Goal: Contribute content: Contribute content

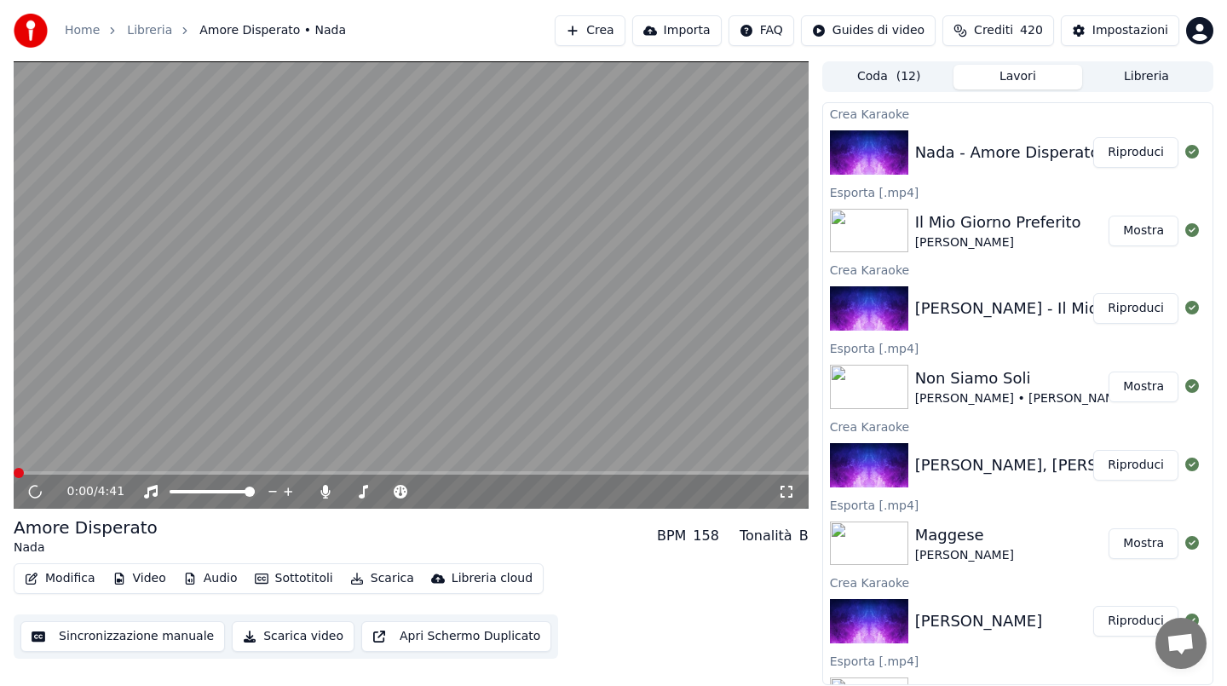
click at [153, 471] on span at bounding box center [411, 472] width 795 height 3
click at [147, 472] on span at bounding box center [411, 472] width 795 height 3
click at [297, 366] on video at bounding box center [411, 284] width 795 height 447
click at [307, 363] on video at bounding box center [411, 284] width 795 height 447
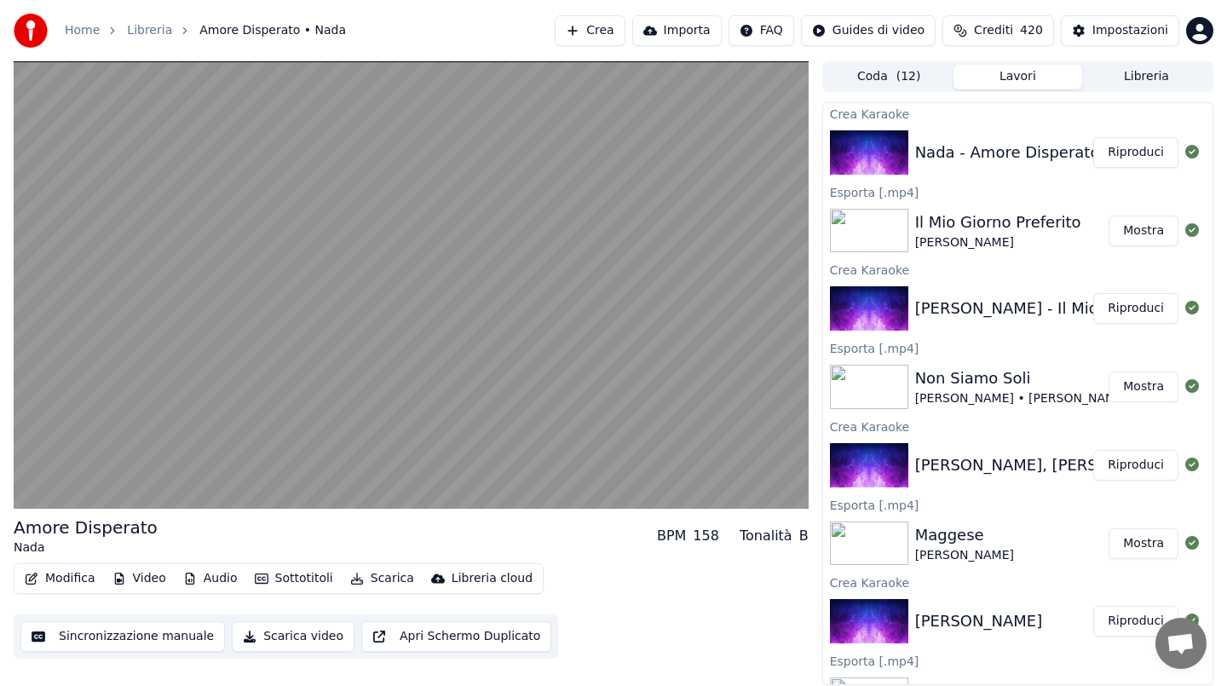
click at [245, 279] on video at bounding box center [411, 284] width 795 height 447
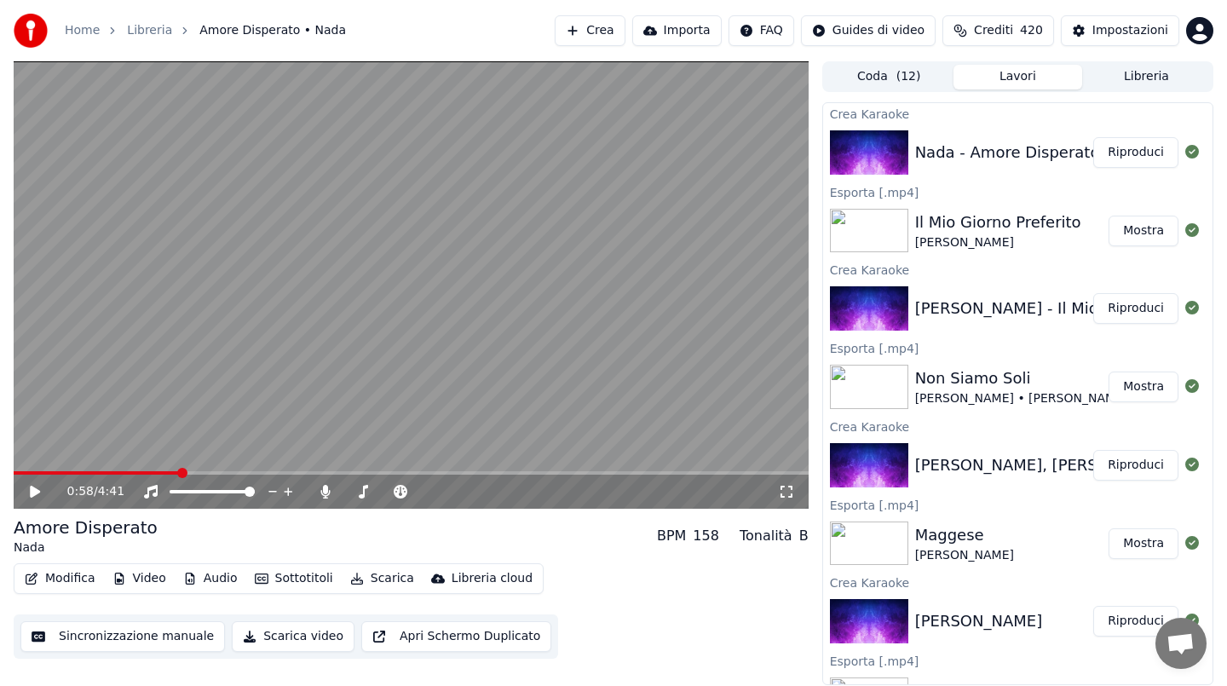
click at [379, 580] on button "Scarica" at bounding box center [382, 579] width 78 height 24
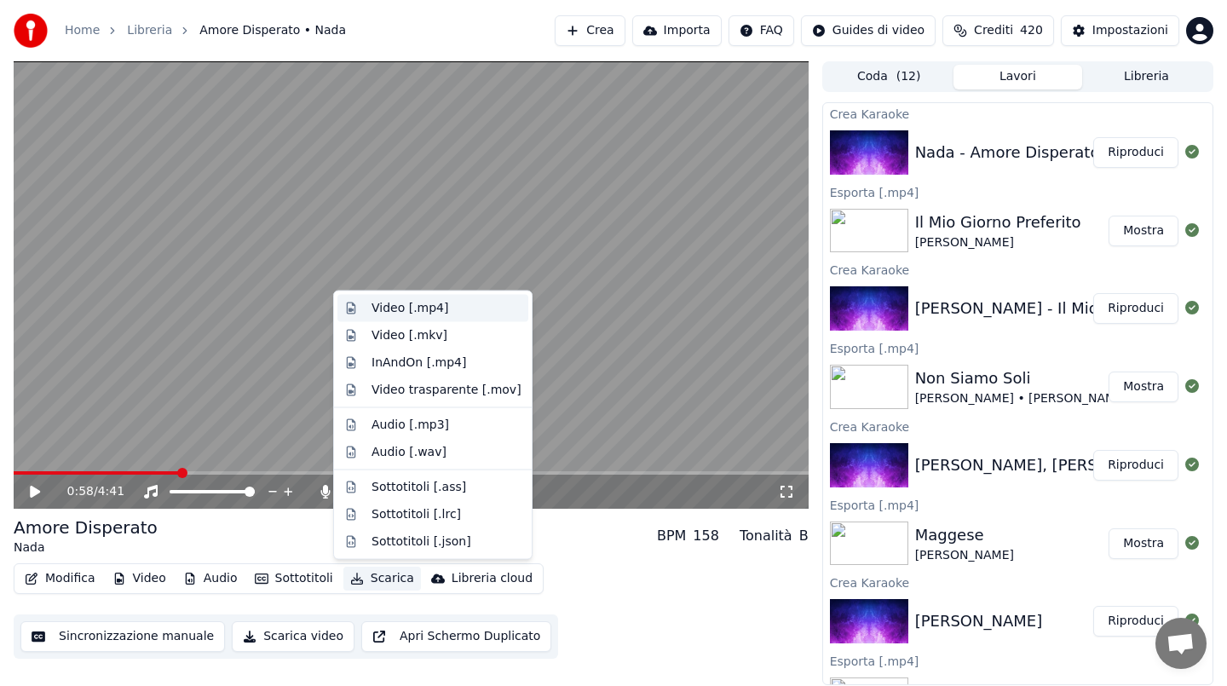
click at [401, 305] on div "Video [.mp4]" at bounding box center [410, 308] width 77 height 17
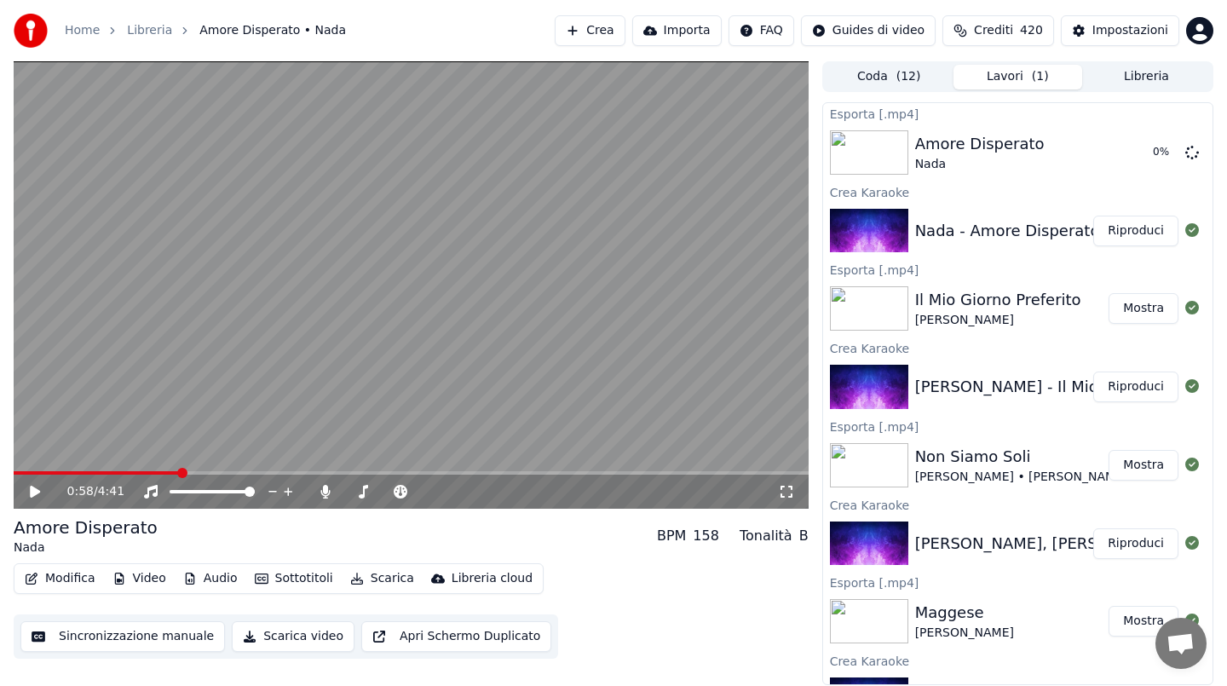
click at [608, 26] on button "Crea" at bounding box center [590, 30] width 70 height 31
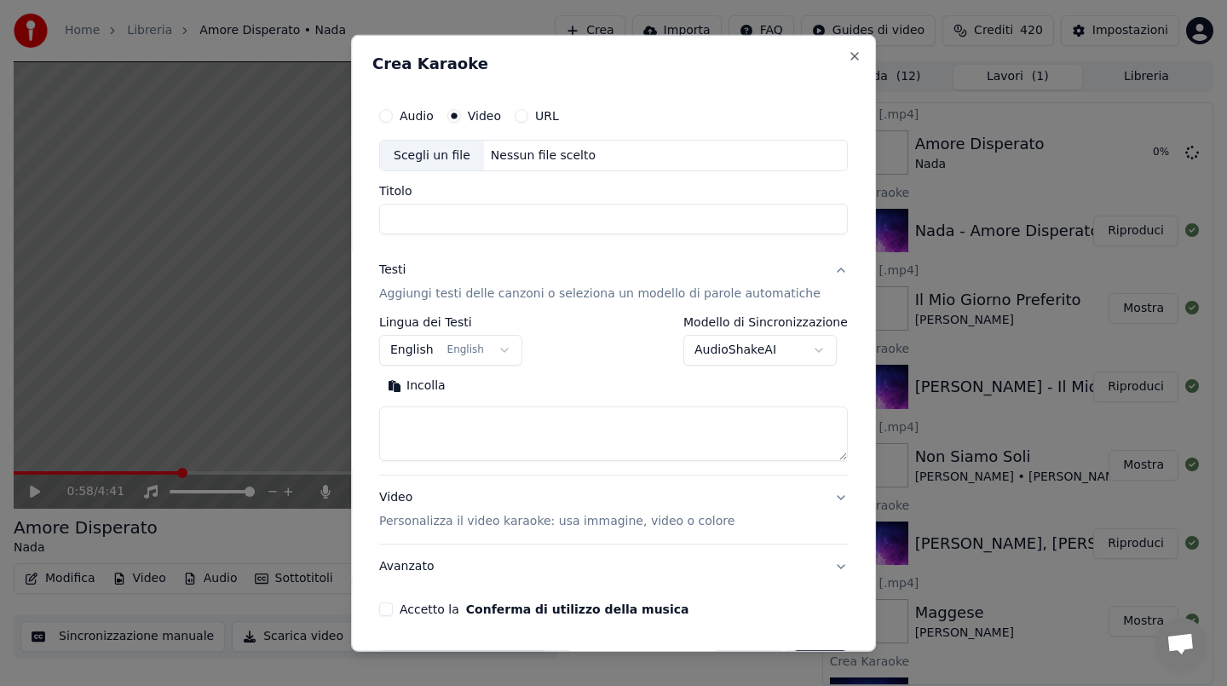
click at [534, 147] on div "Nessun file scelto" at bounding box center [543, 155] width 118 height 17
type input "**********"
click at [338, 223] on body "Home Libreria Amore Disperato • Nada Crea Importa FAQ Guides di video Crediti 4…" at bounding box center [613, 343] width 1227 height 686
click at [418, 392] on button "Incolla" at bounding box center [416, 385] width 75 height 27
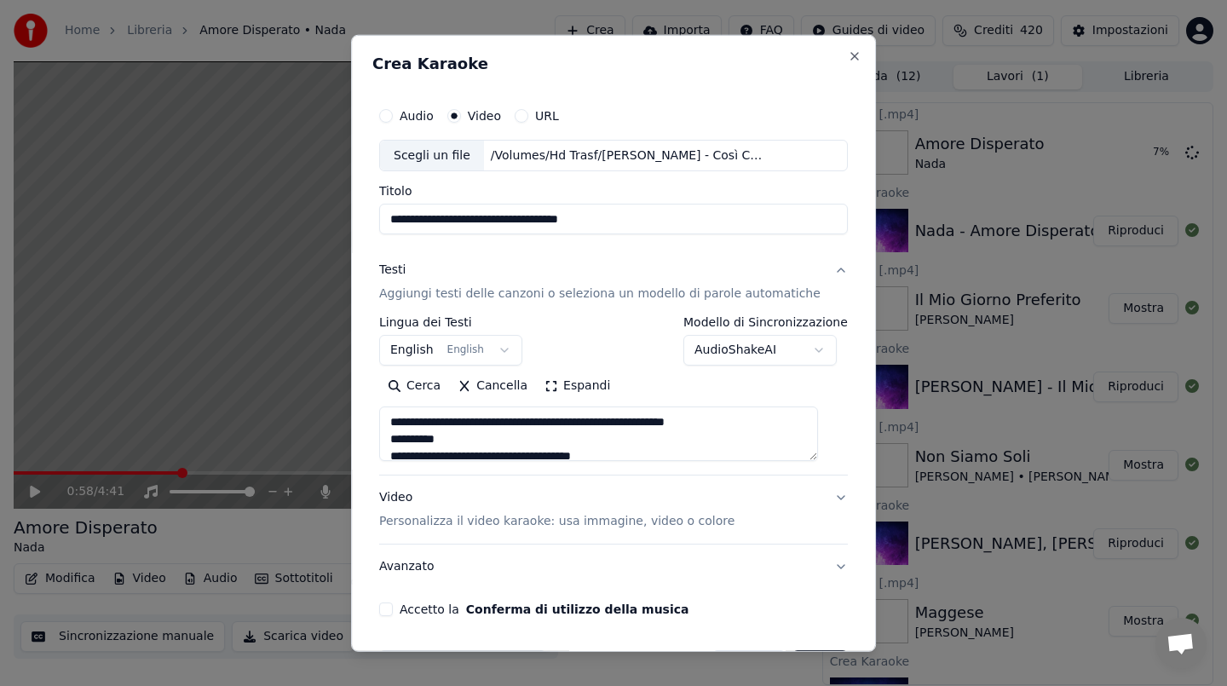
click at [419, 390] on button "Cerca" at bounding box center [414, 385] width 70 height 27
drag, startPoint x: 401, startPoint y: 439, endPoint x: 401, endPoint y: 423, distance: 16.2
click at [401, 423] on textarea at bounding box center [598, 433] width 439 height 55
type textarea "**********"
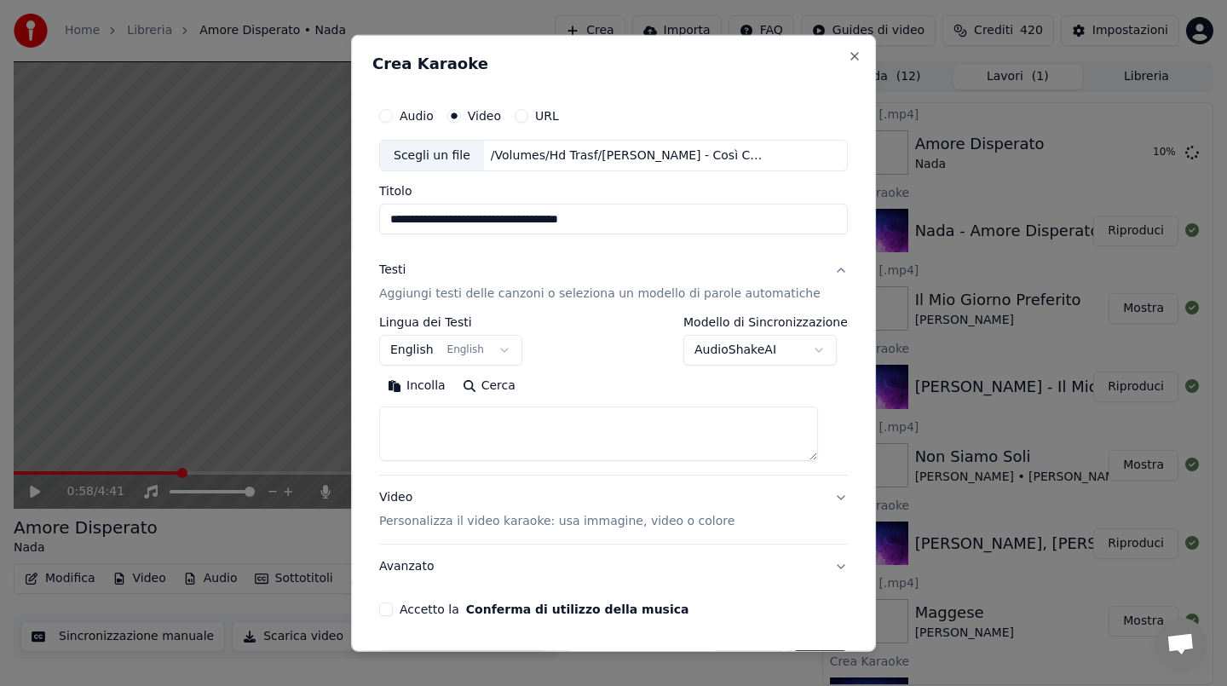
paste textarea "**********"
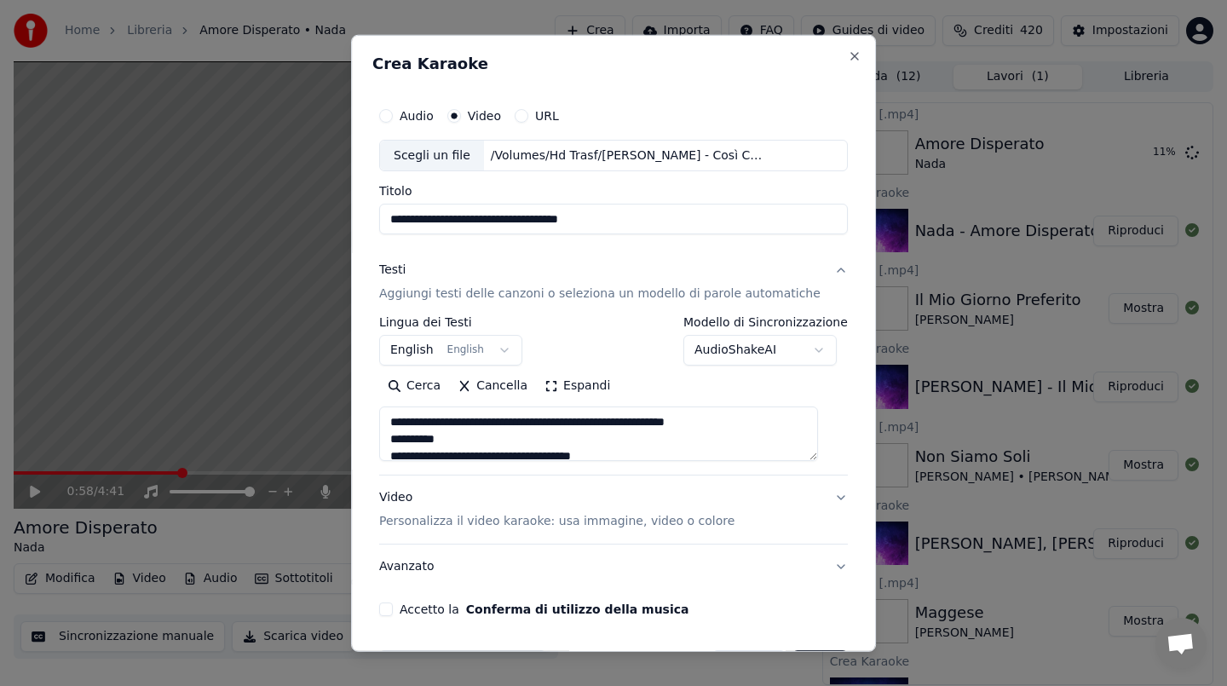
drag, startPoint x: 406, startPoint y: 436, endPoint x: 405, endPoint y: 399, distance: 37.5
click at [405, 399] on div "Cerca Cancella Espandi" at bounding box center [613, 416] width 469 height 89
type textarea "**********"
click at [393, 605] on button "Accetto la Conferma di utilizzo della musica" at bounding box center [386, 609] width 14 height 14
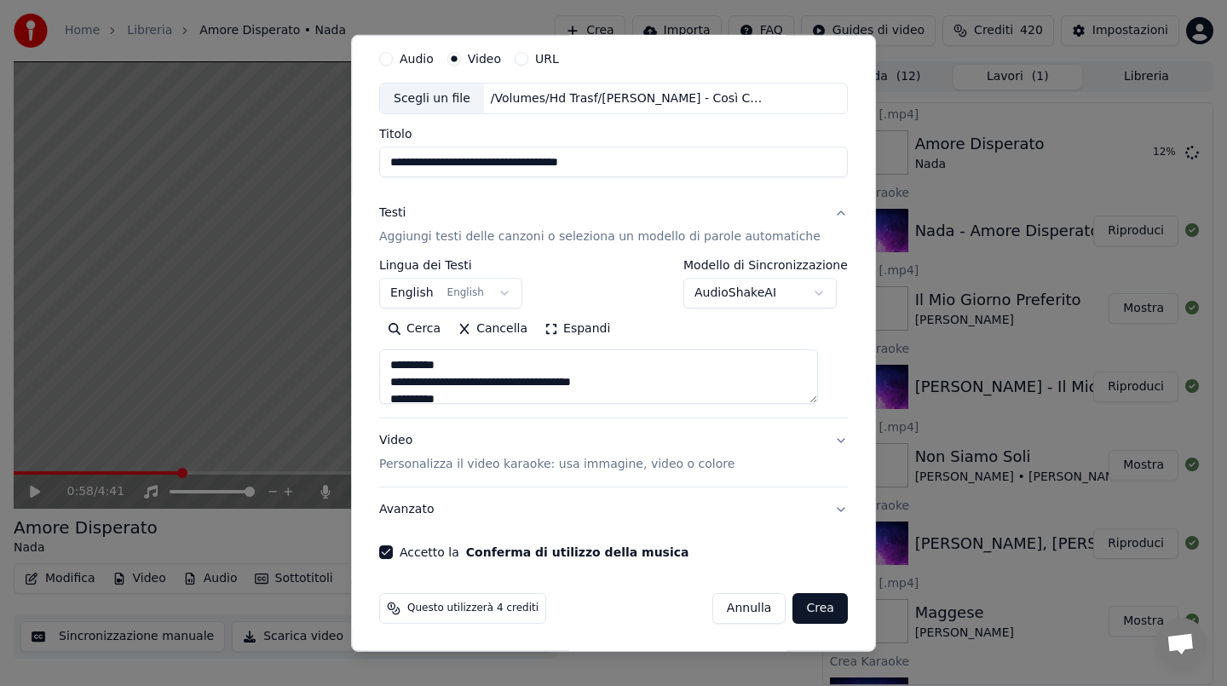
click at [815, 603] on button "Crea" at bounding box center [820, 608] width 55 height 31
select select "**"
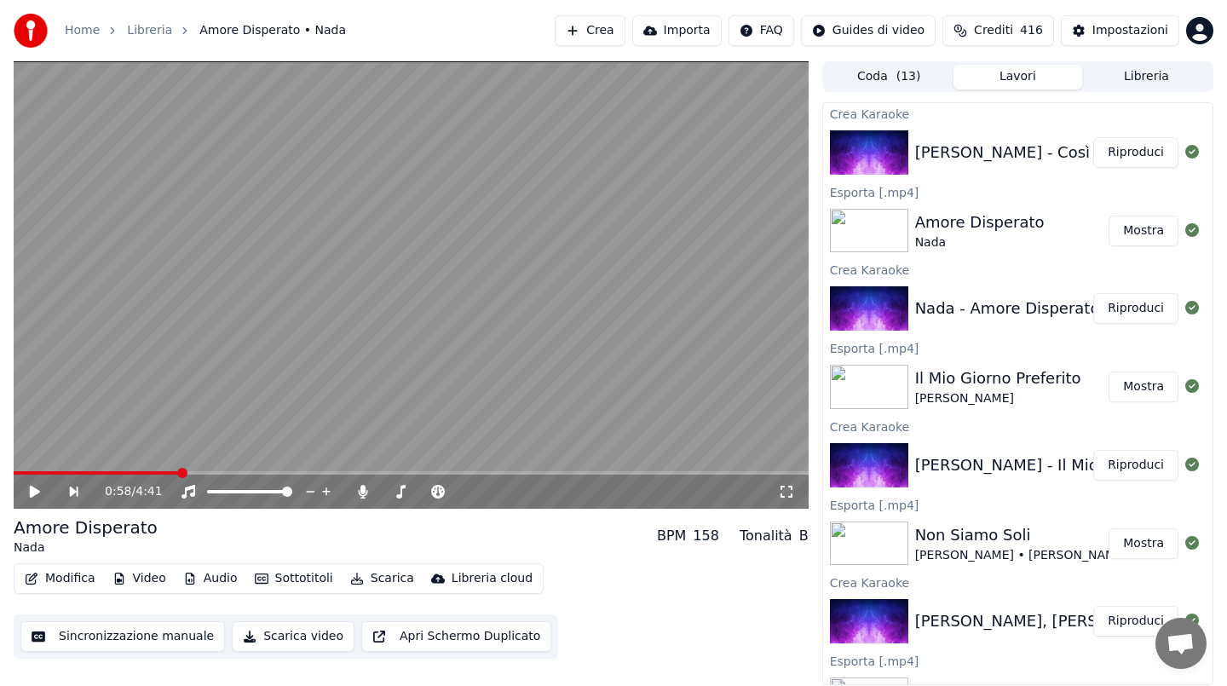
click at [1126, 151] on button "Riproduci" at bounding box center [1135, 152] width 85 height 31
click at [424, 247] on video at bounding box center [411, 284] width 795 height 447
click at [383, 581] on button "Scarica" at bounding box center [382, 579] width 78 height 24
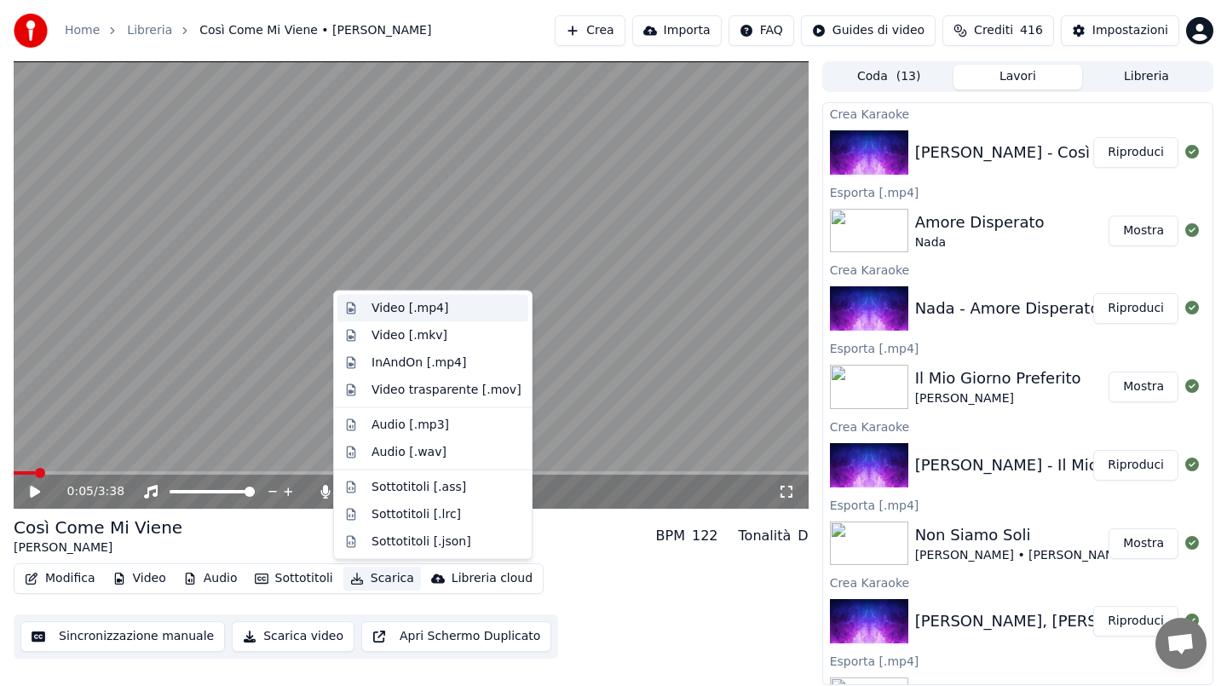
click at [424, 304] on div "Video [.mp4]" at bounding box center [410, 308] width 77 height 17
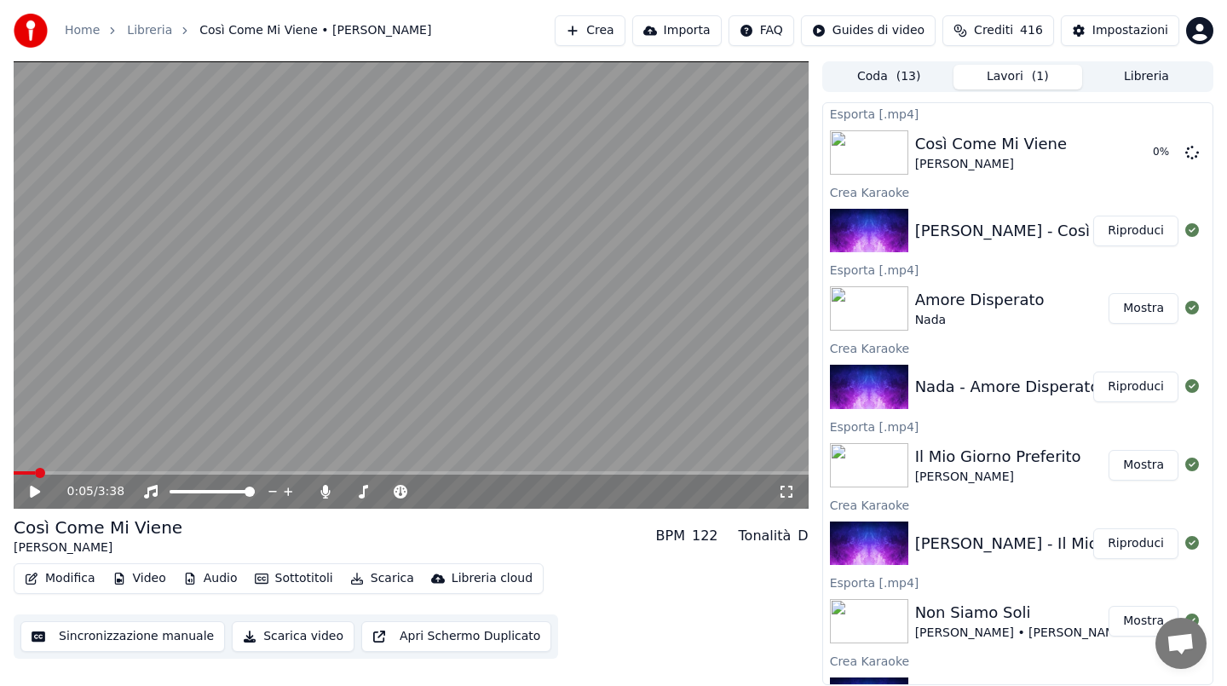
click at [616, 28] on button "Crea" at bounding box center [590, 30] width 70 height 31
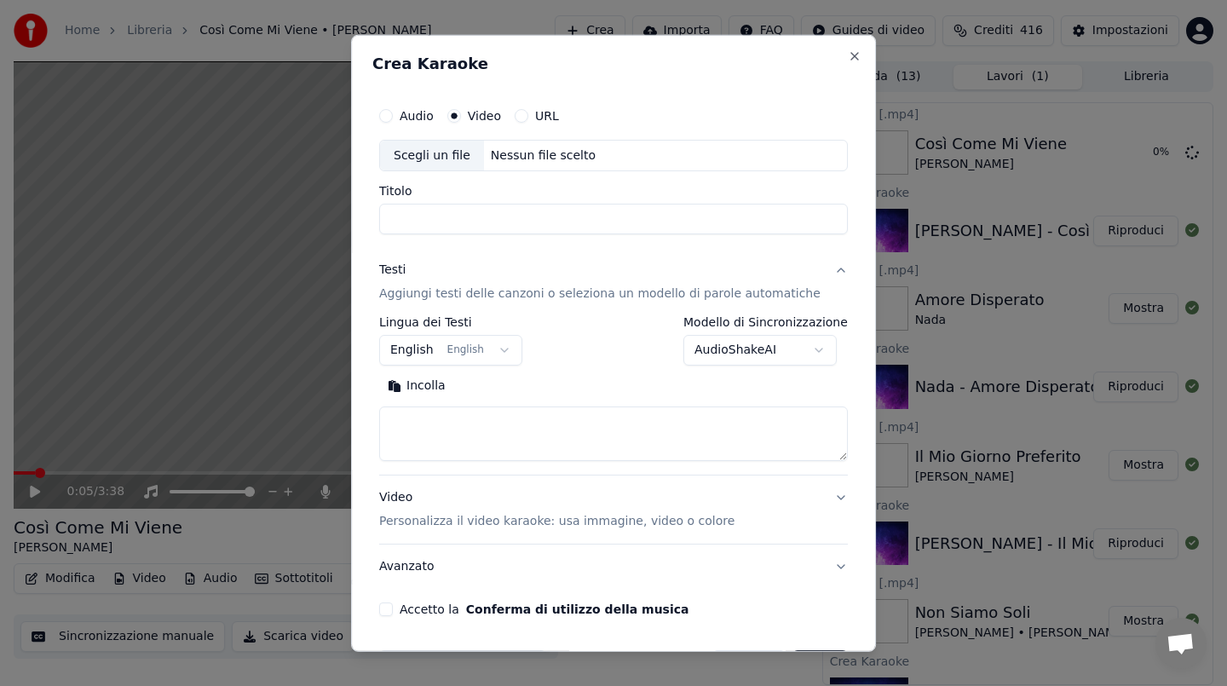
click at [586, 156] on div "Nessun file scelto" at bounding box center [543, 155] width 118 height 17
type input "**********"
drag, startPoint x: 617, startPoint y: 215, endPoint x: 366, endPoint y: 211, distance: 251.4
click at [366, 211] on div "**********" at bounding box center [613, 343] width 525 height 618
click at [447, 390] on button "Incolla" at bounding box center [416, 385] width 75 height 27
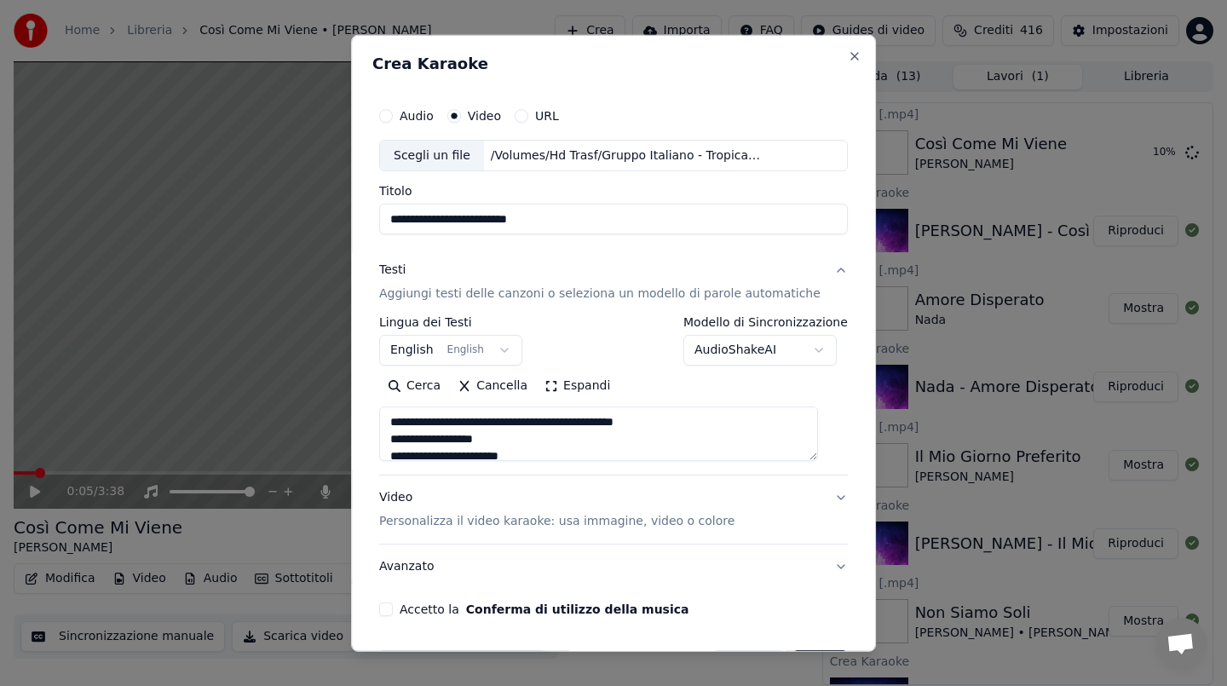
drag, startPoint x: 398, startPoint y: 441, endPoint x: 398, endPoint y: 401, distance: 40.1
click at [398, 401] on div "Cerca Cancella Espandi" at bounding box center [613, 416] width 469 height 89
type textarea "**********"
click at [393, 607] on button "Accetto la Conferma di utilizzo della musica" at bounding box center [386, 609] width 14 height 14
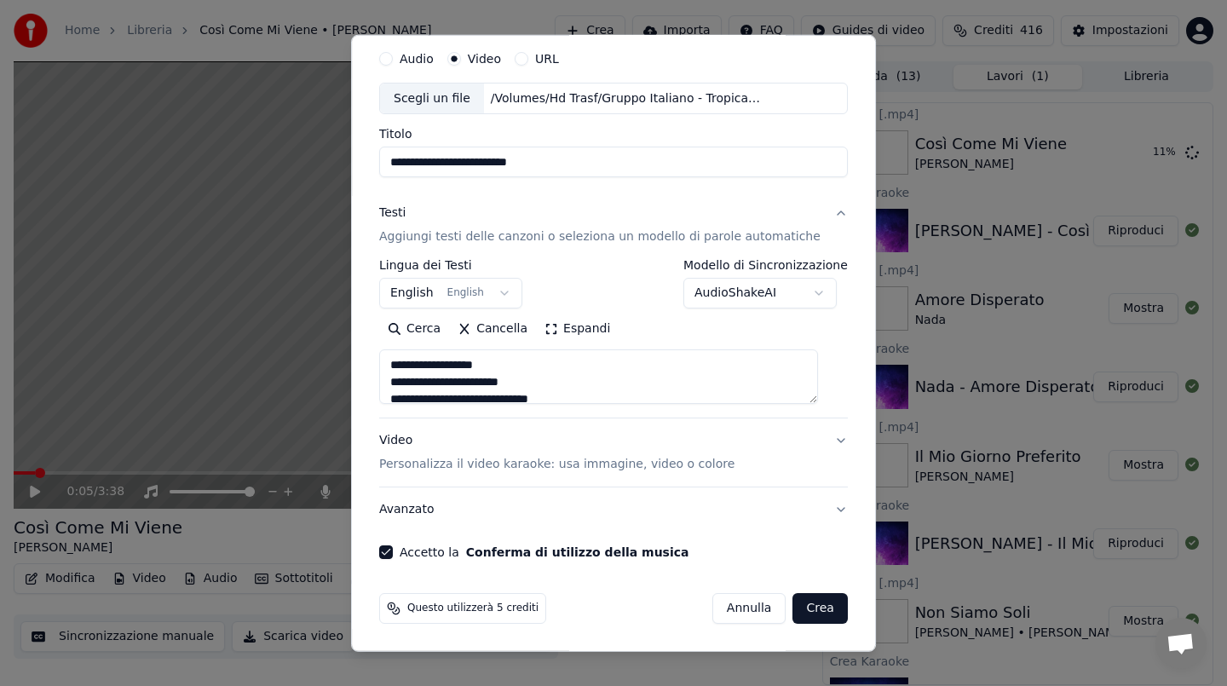
click at [809, 606] on button "Crea" at bounding box center [820, 608] width 55 height 31
select select "**"
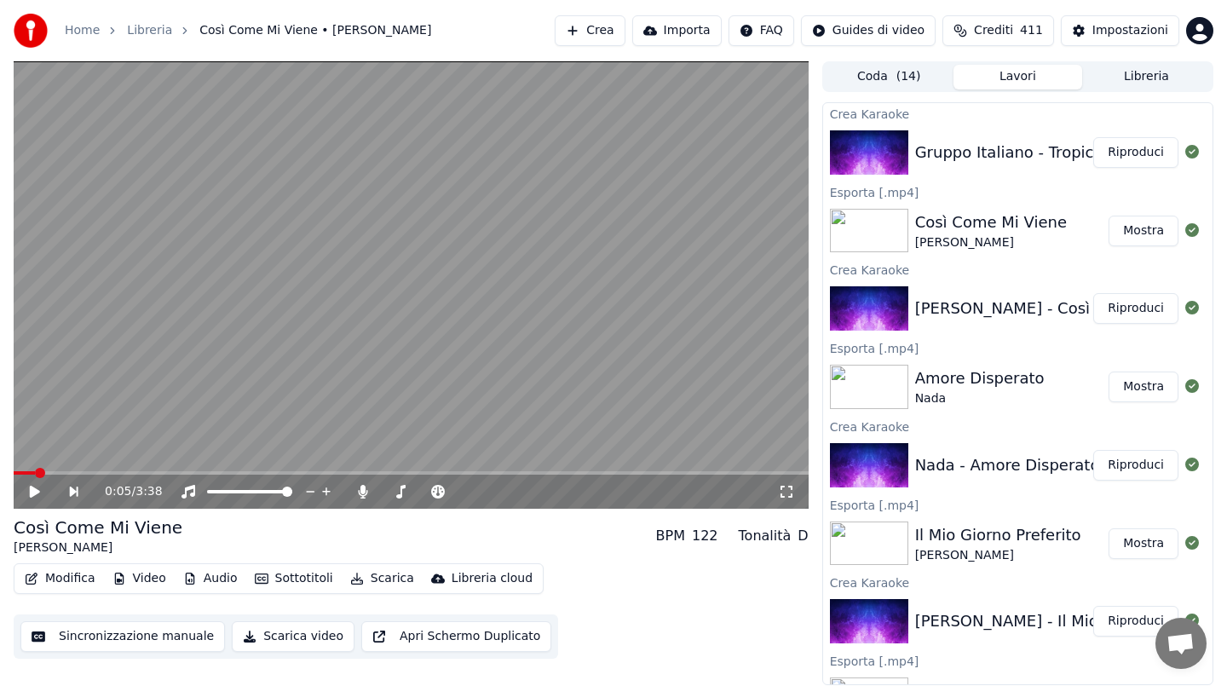
click at [1156, 154] on button "Riproduci" at bounding box center [1135, 152] width 85 height 31
click at [75, 473] on span at bounding box center [411, 472] width 795 height 3
click at [75, 470] on video at bounding box center [411, 284] width 795 height 447
click at [74, 474] on span at bounding box center [53, 472] width 78 height 3
click at [89, 411] on video at bounding box center [411, 284] width 795 height 447
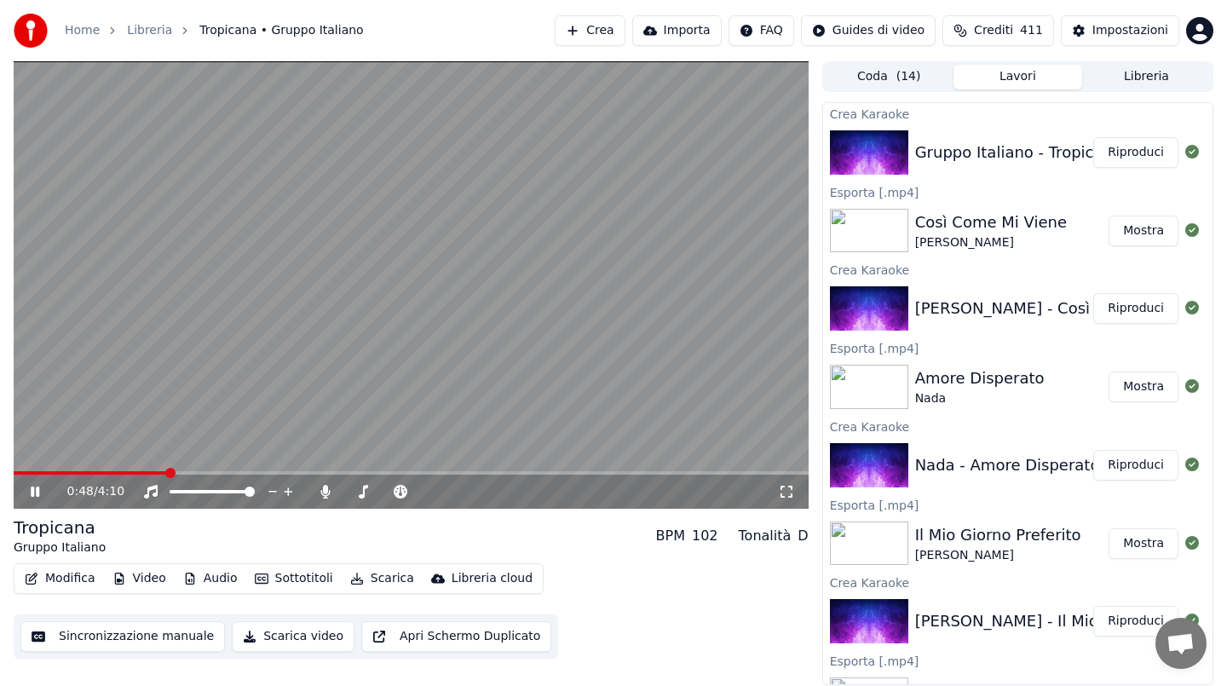
click at [490, 244] on video at bounding box center [411, 284] width 795 height 447
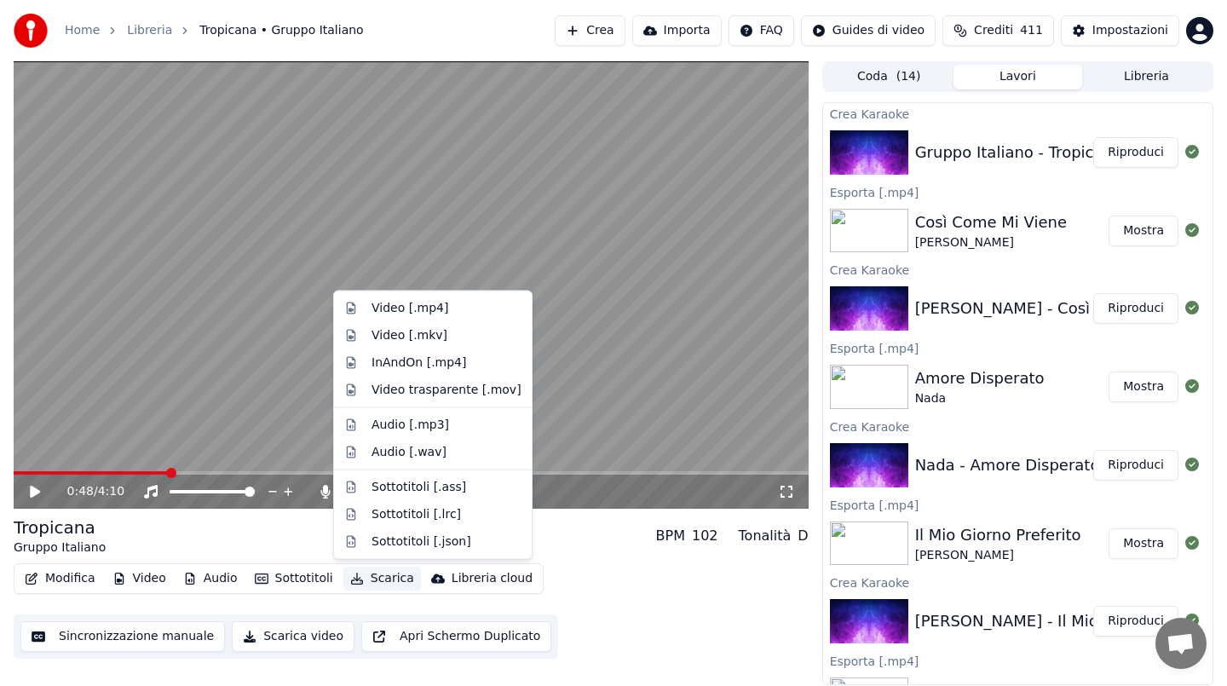
click at [389, 582] on button "Scarica" at bounding box center [382, 579] width 78 height 24
click at [402, 310] on div "Video [.mp4]" at bounding box center [410, 308] width 77 height 17
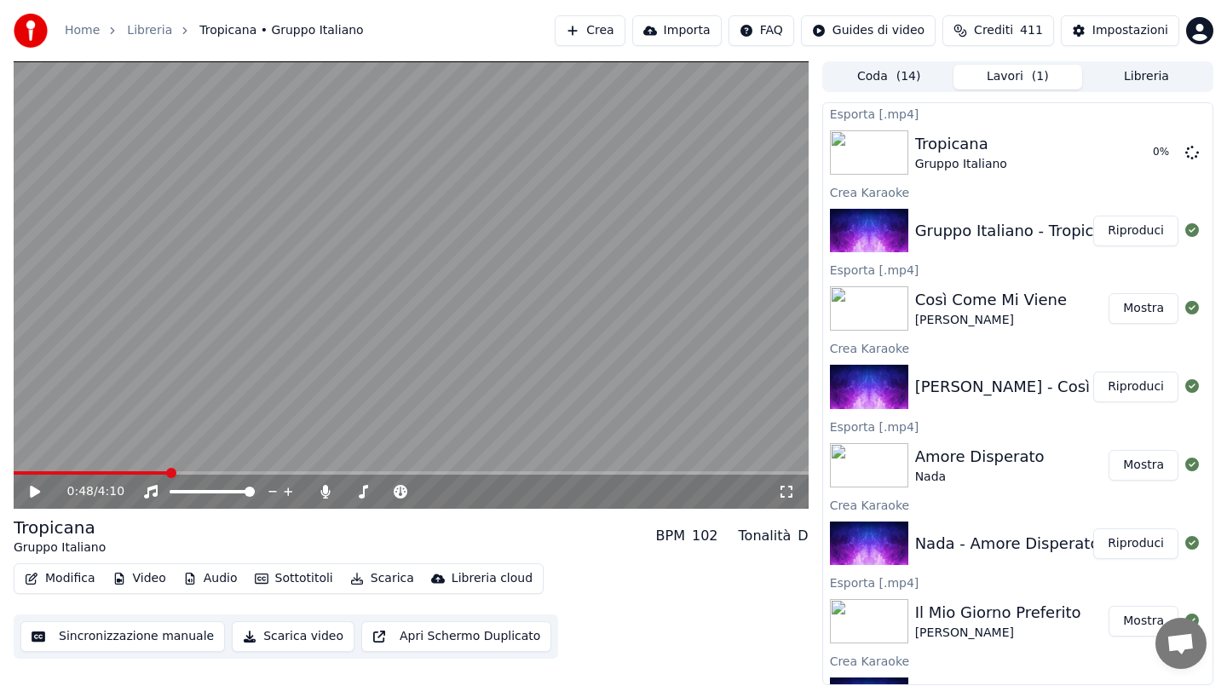
click at [600, 29] on button "Crea" at bounding box center [590, 30] width 70 height 31
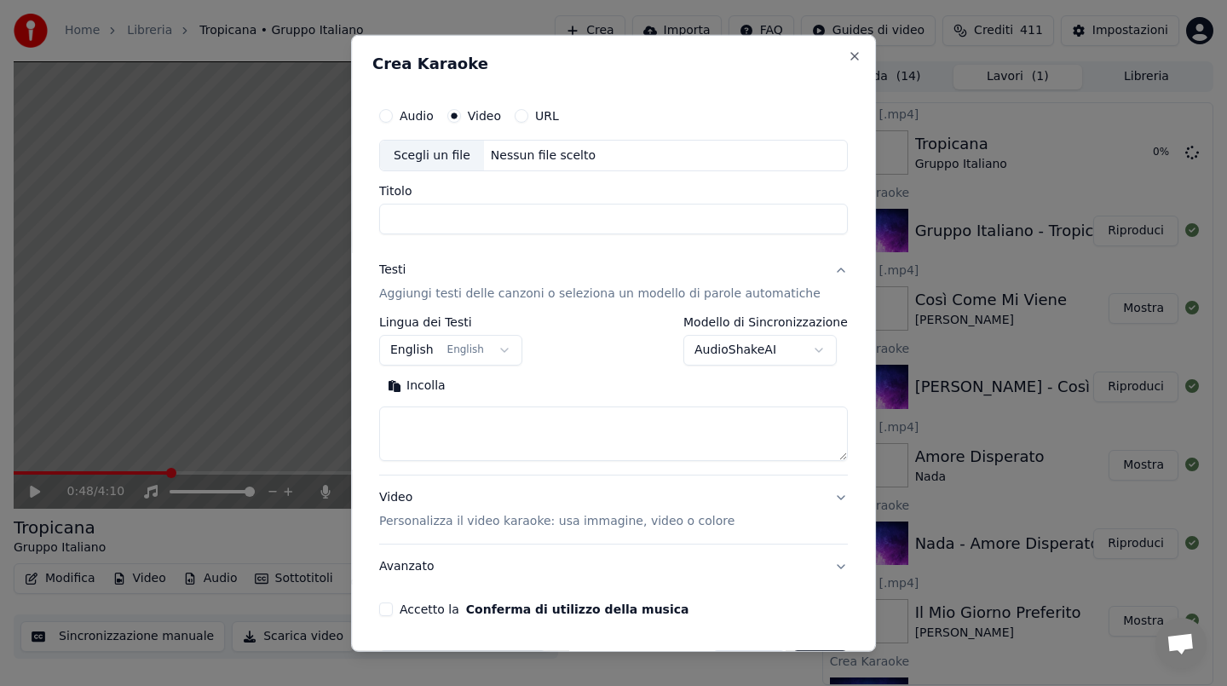
click at [536, 158] on div "Nessun file scelto" at bounding box center [543, 155] width 118 height 17
type input "**********"
drag, startPoint x: 591, startPoint y: 221, endPoint x: 343, endPoint y: 212, distance: 248.1
click at [343, 212] on body "Home Libreria Tropicana • Gruppo Italiano Crea Importa FAQ Guides di video Cred…" at bounding box center [613, 343] width 1227 height 686
click at [444, 384] on button "Incolla" at bounding box center [416, 385] width 75 height 27
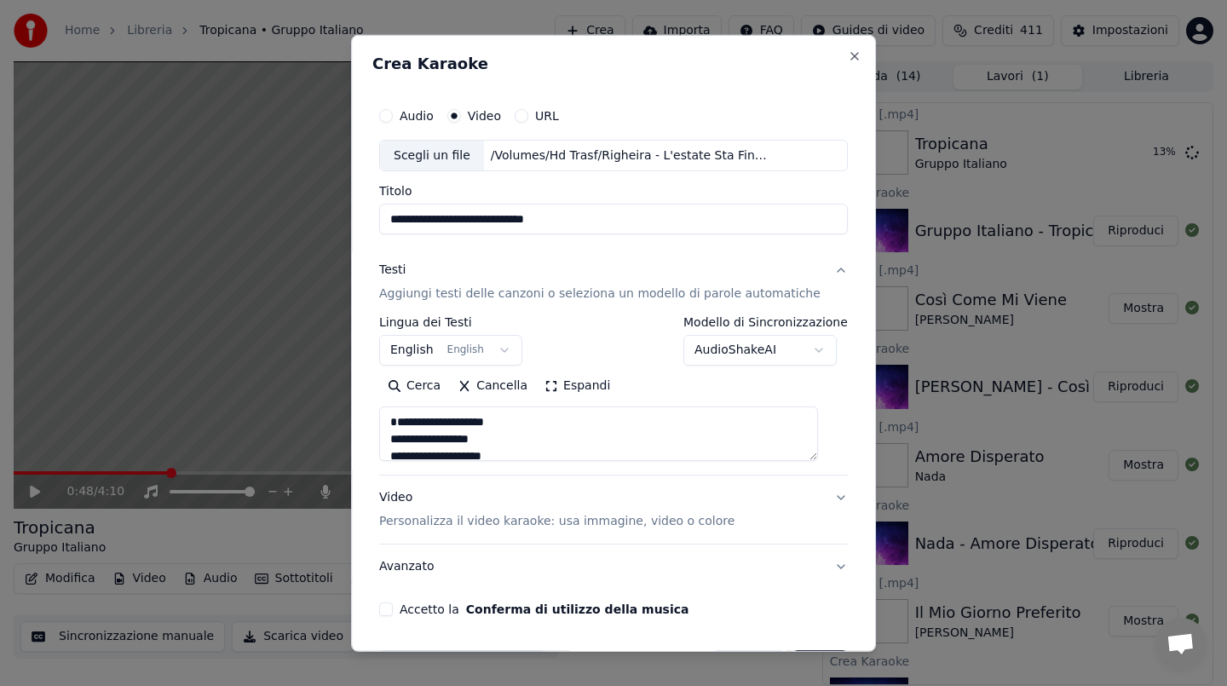
click at [398, 435] on textarea "**********" at bounding box center [598, 433] width 439 height 55
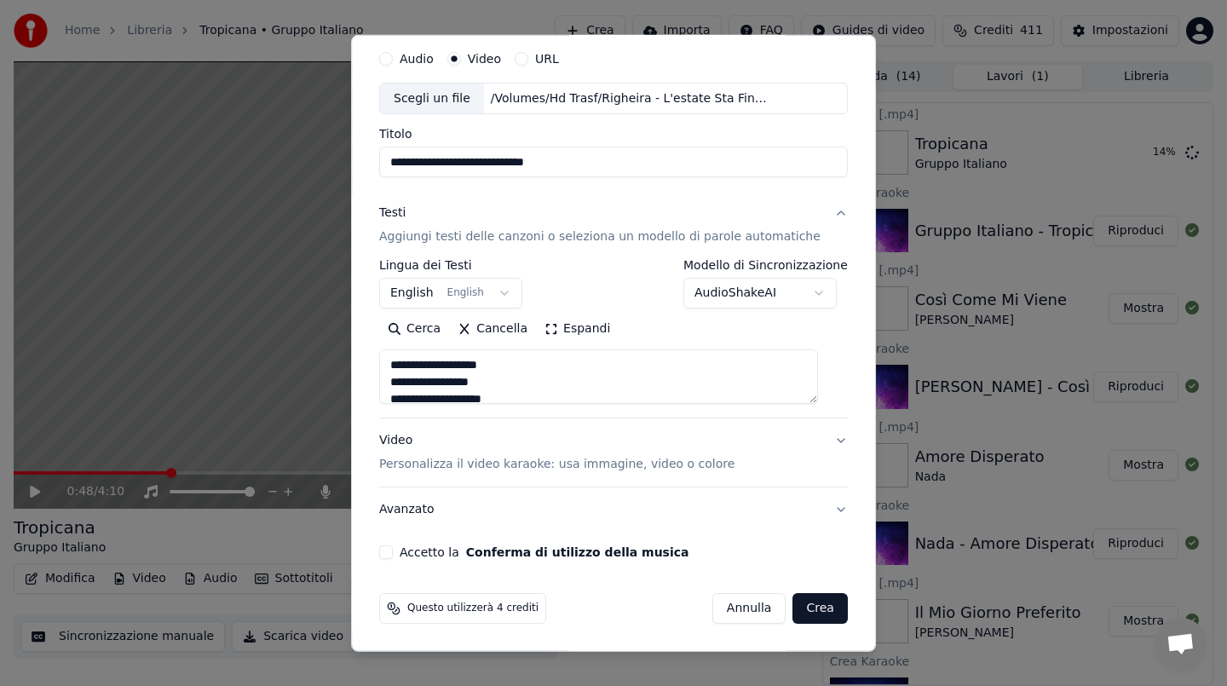
scroll to position [659, 0]
type textarea "**********"
click at [393, 548] on button "Accetto la Conferma di utilizzo della musica" at bounding box center [386, 552] width 14 height 14
click at [815, 606] on button "Crea" at bounding box center [820, 608] width 55 height 31
select select "**"
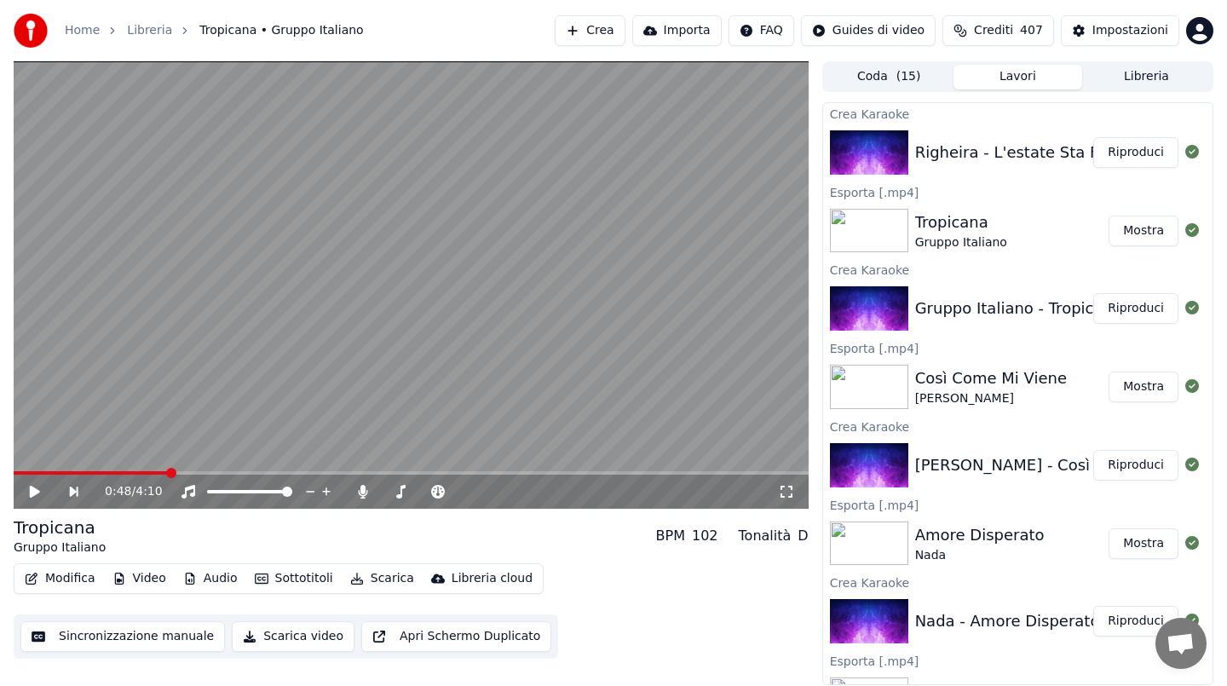
click at [1158, 158] on button "Riproduci" at bounding box center [1135, 152] width 85 height 31
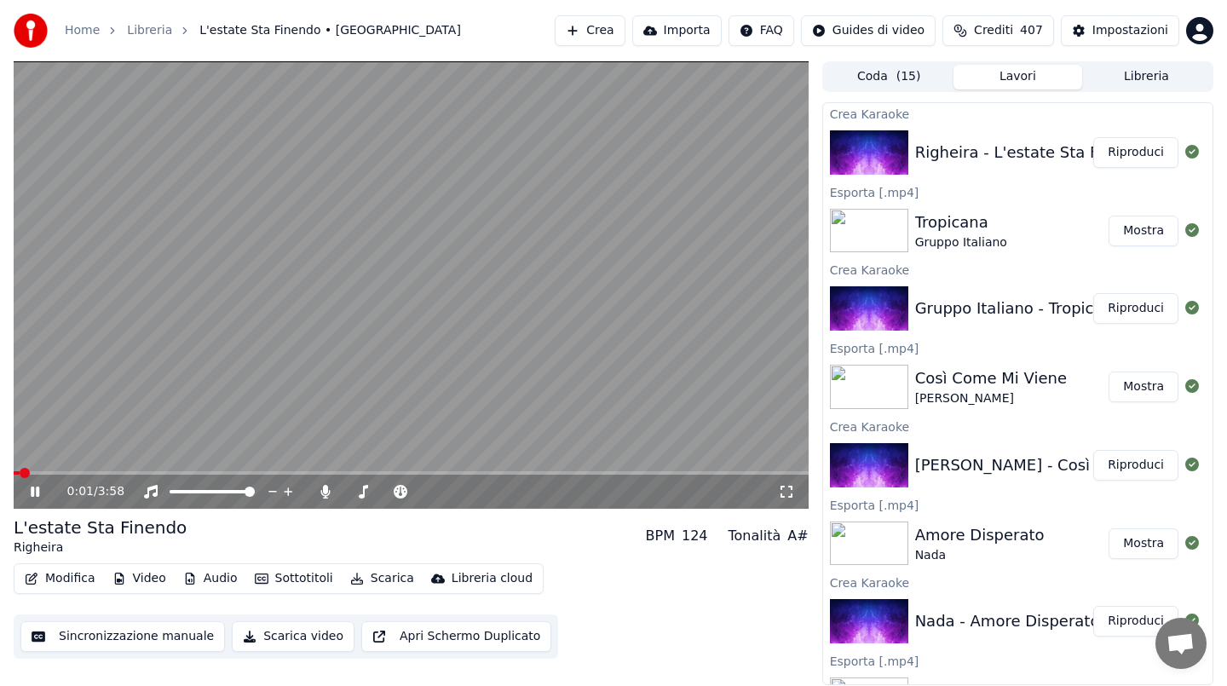
click at [78, 471] on span at bounding box center [411, 472] width 795 height 3
click at [373, 261] on video at bounding box center [411, 284] width 795 height 447
click at [394, 578] on button "Scarica" at bounding box center [382, 579] width 78 height 24
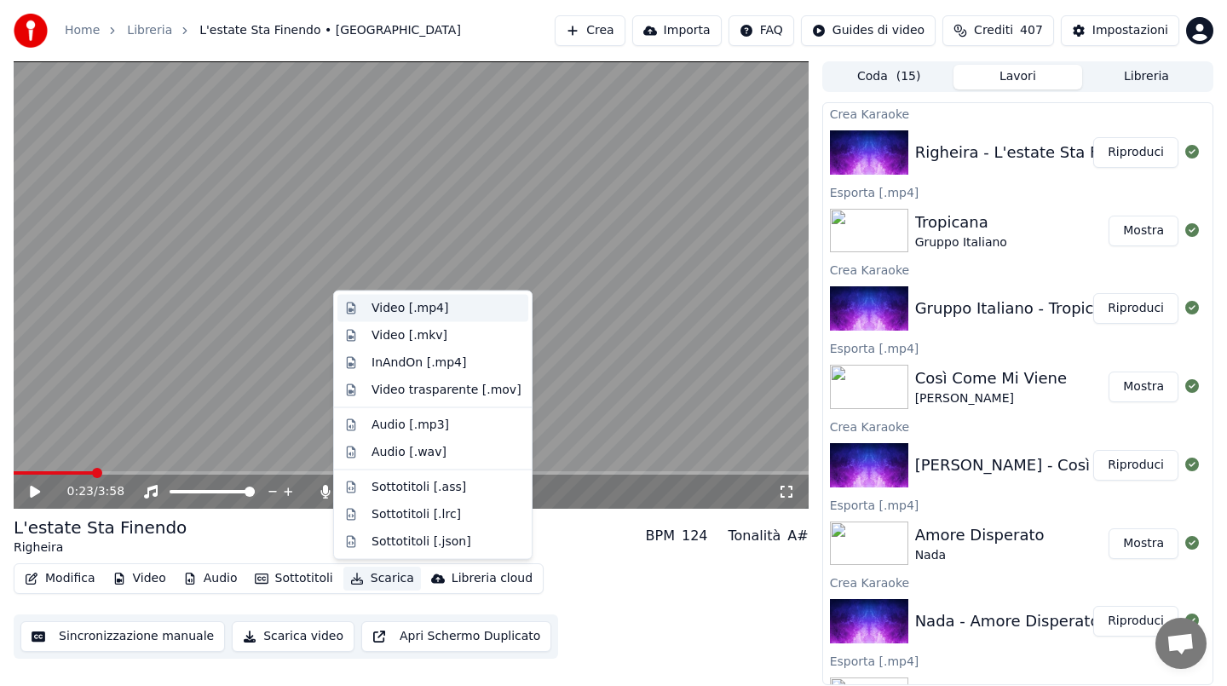
click at [444, 306] on div "Video [.mp4]" at bounding box center [447, 308] width 150 height 17
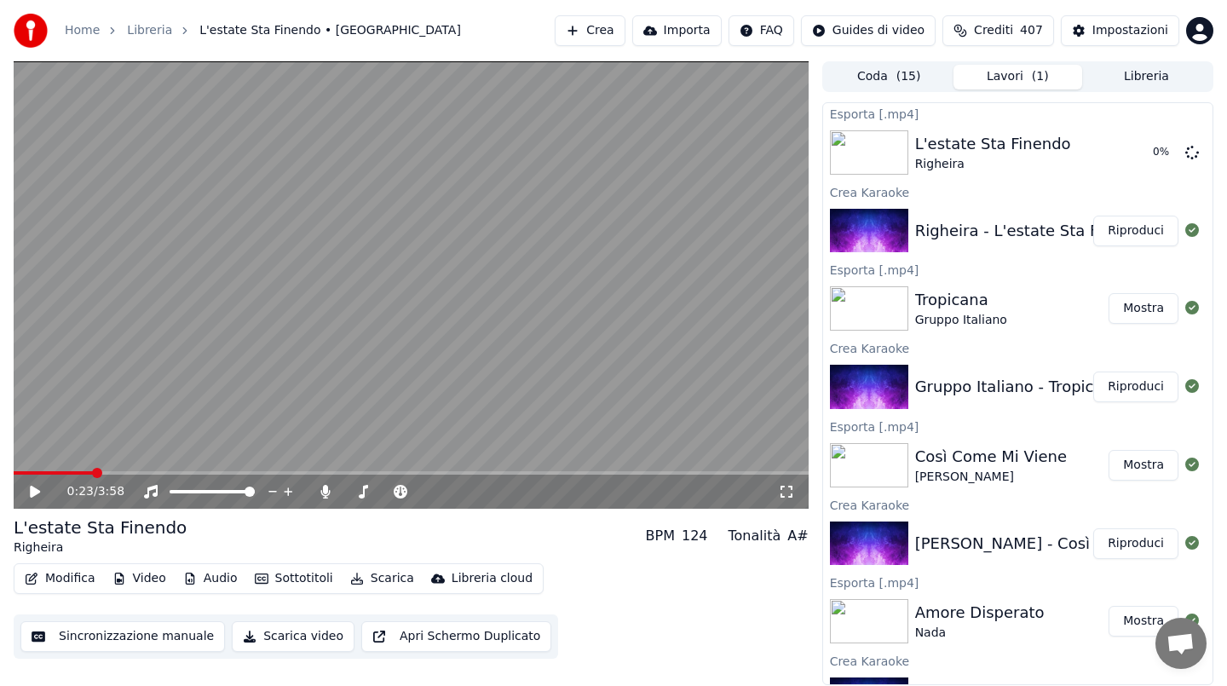
click at [625, 32] on button "Crea" at bounding box center [590, 30] width 70 height 31
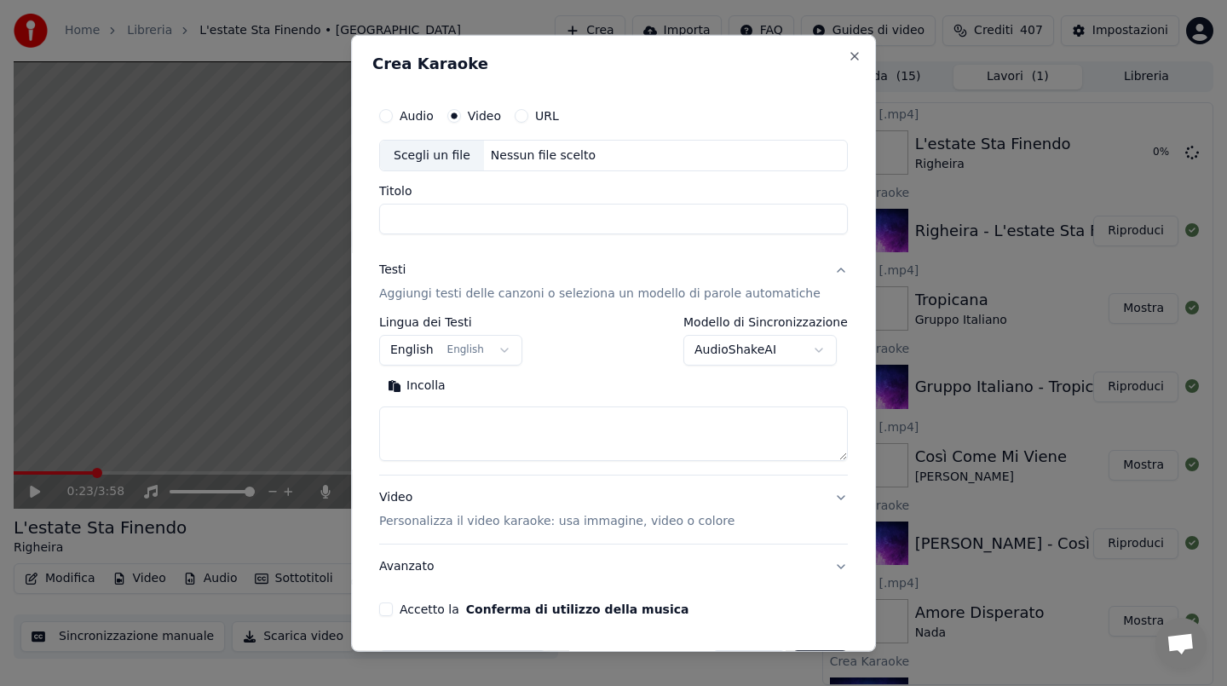
click at [549, 156] on div "Nessun file scelto" at bounding box center [543, 155] width 118 height 17
type input "**********"
drag, startPoint x: 537, startPoint y: 220, endPoint x: 284, endPoint y: 221, distance: 253.1
click at [284, 221] on body "Home Libreria L'estate Sta Finendo • Righeira Crea Importa FAQ Guides di video …" at bounding box center [613, 343] width 1227 height 686
click at [426, 387] on button "Incolla" at bounding box center [416, 385] width 75 height 27
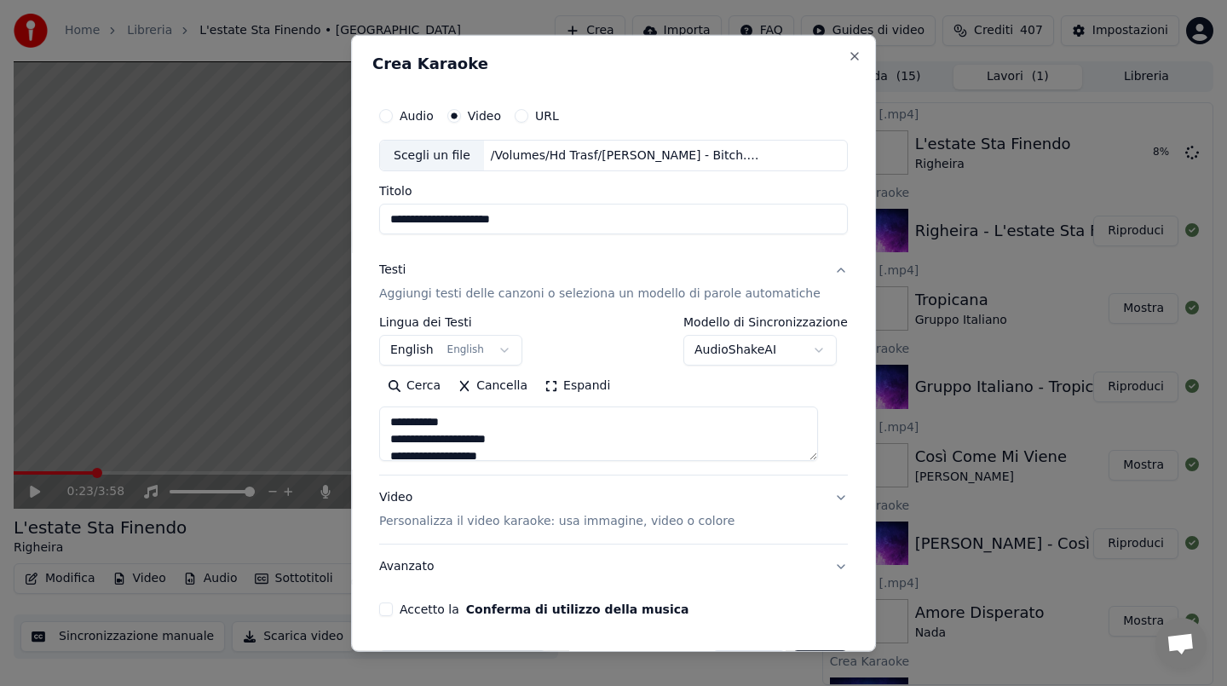
drag, startPoint x: 404, startPoint y: 446, endPoint x: 404, endPoint y: 378, distance: 68.2
click at [404, 378] on div "Cerca Cancella Espandi" at bounding box center [613, 416] width 469 height 89
type textarea "**********"
click at [393, 611] on button "Accetto la Conferma di utilizzo della musica" at bounding box center [386, 609] width 14 height 14
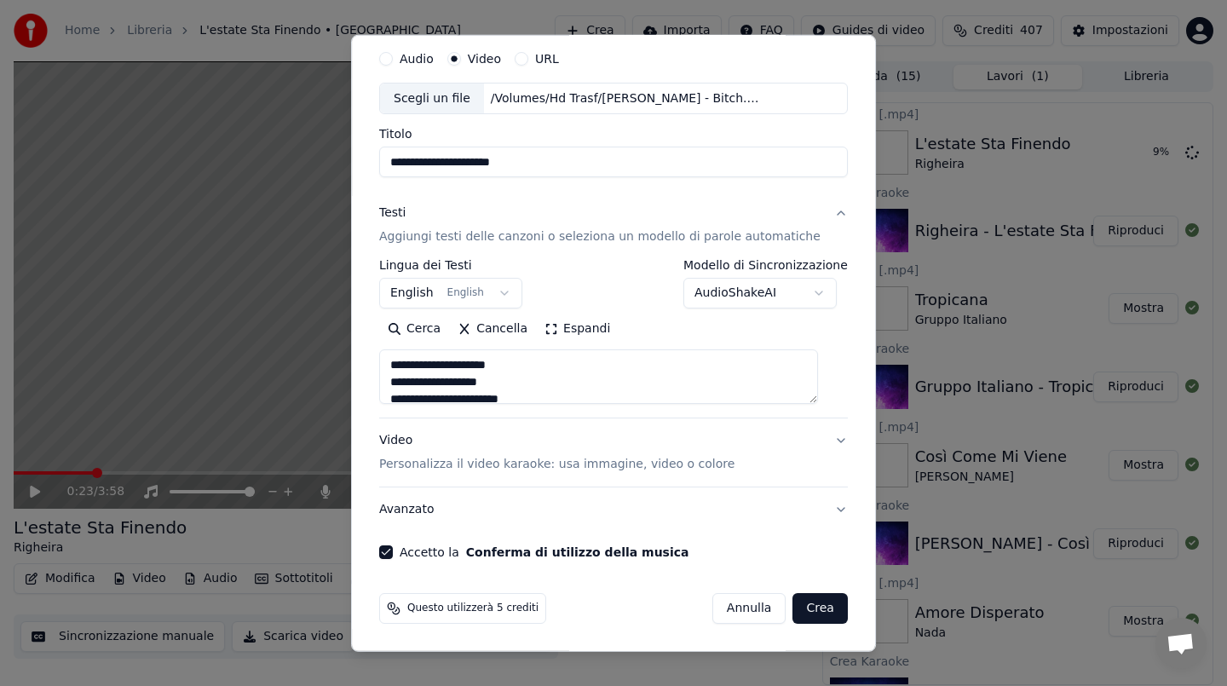
click at [810, 608] on button "Crea" at bounding box center [820, 608] width 55 height 31
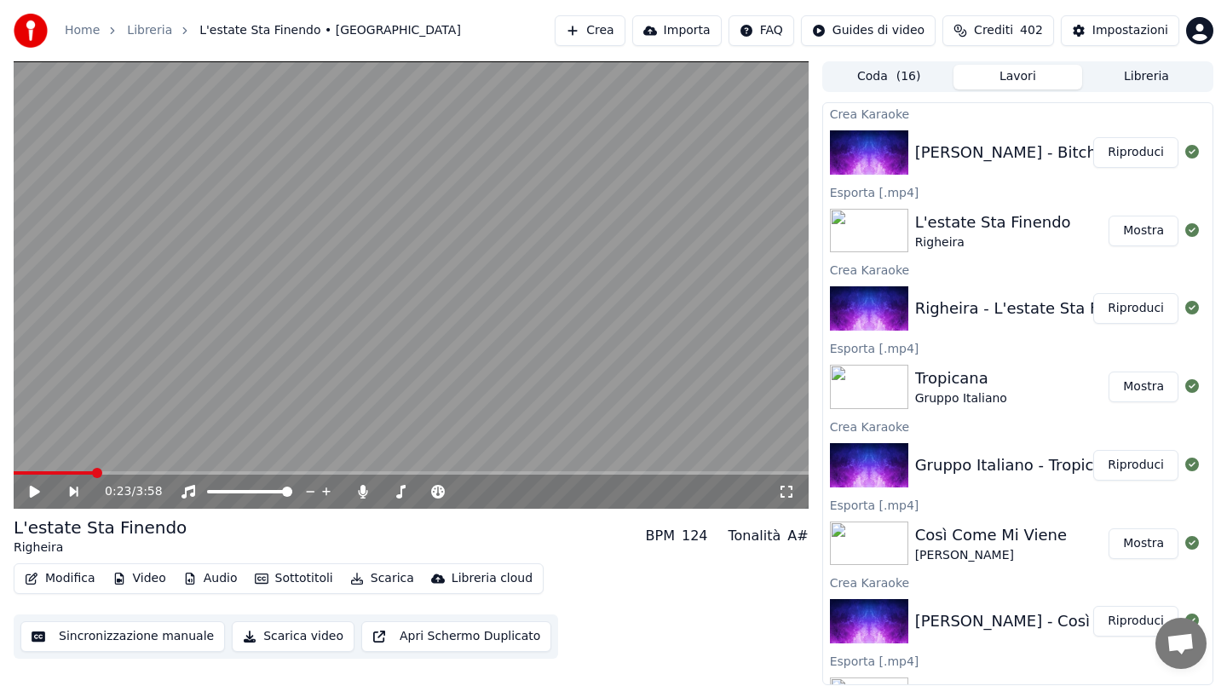
click at [1168, 149] on button "Riproduci" at bounding box center [1135, 152] width 85 height 31
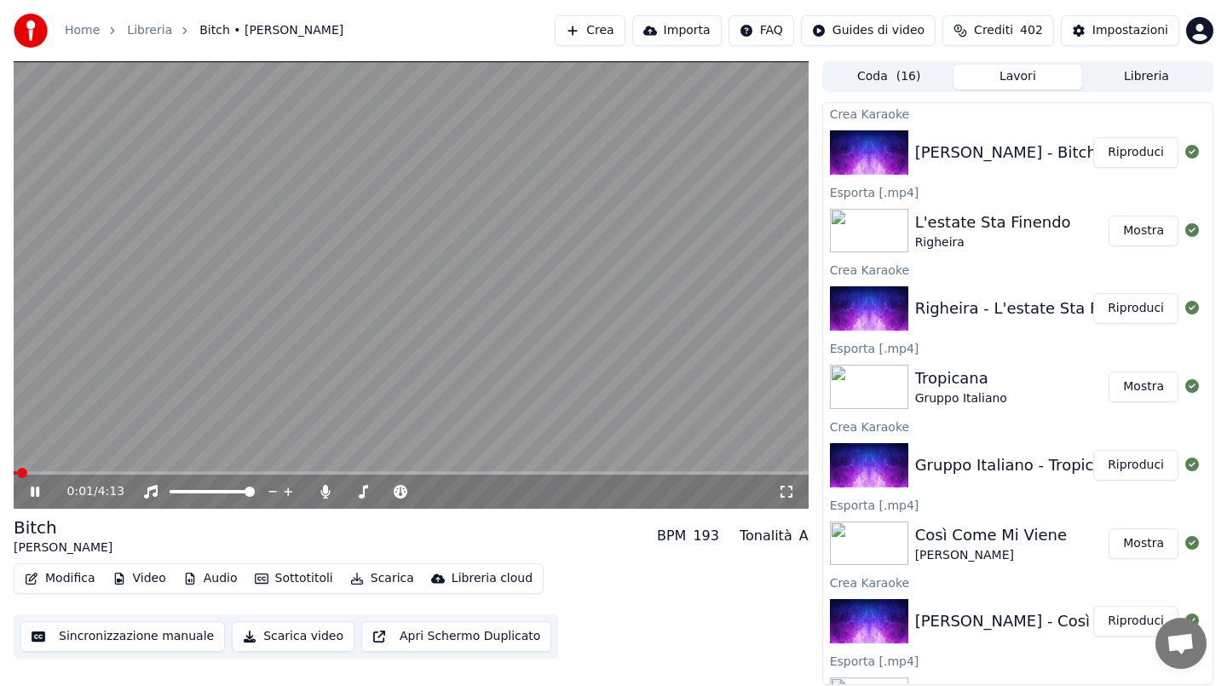
click at [107, 473] on span at bounding box center [411, 472] width 795 height 3
click at [397, 276] on video at bounding box center [411, 284] width 795 height 447
click at [378, 571] on button "Scarica" at bounding box center [382, 579] width 78 height 24
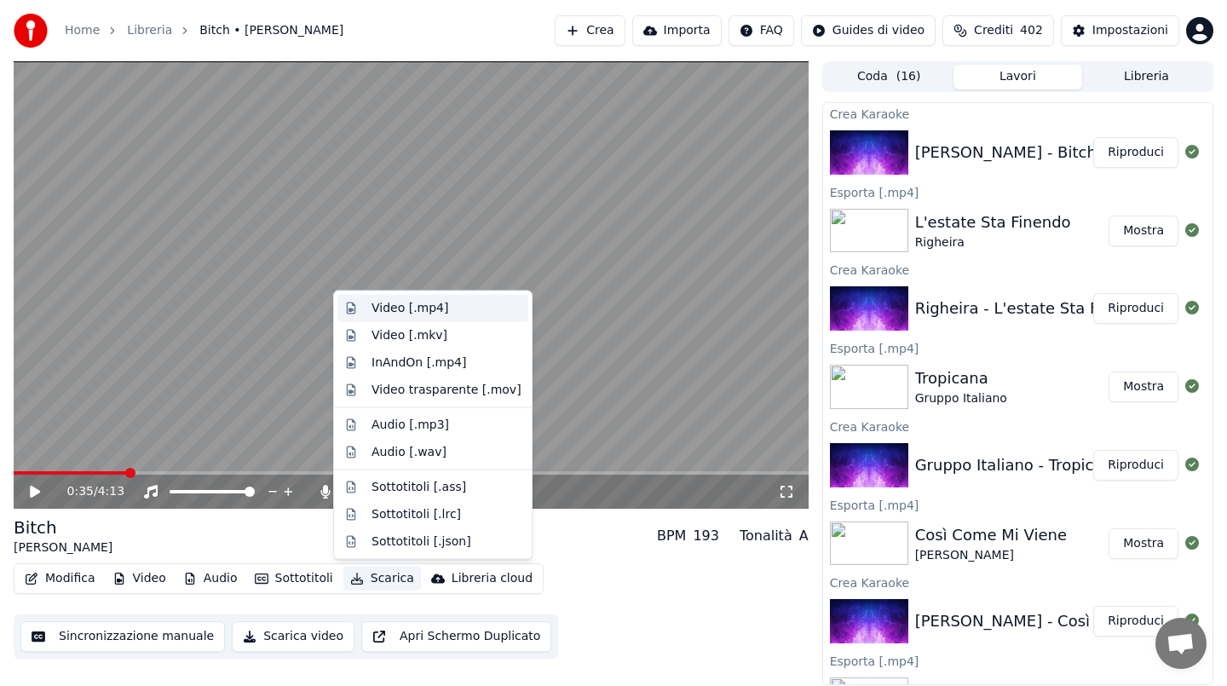
click at [417, 308] on div "Video [.mp4]" at bounding box center [410, 308] width 77 height 17
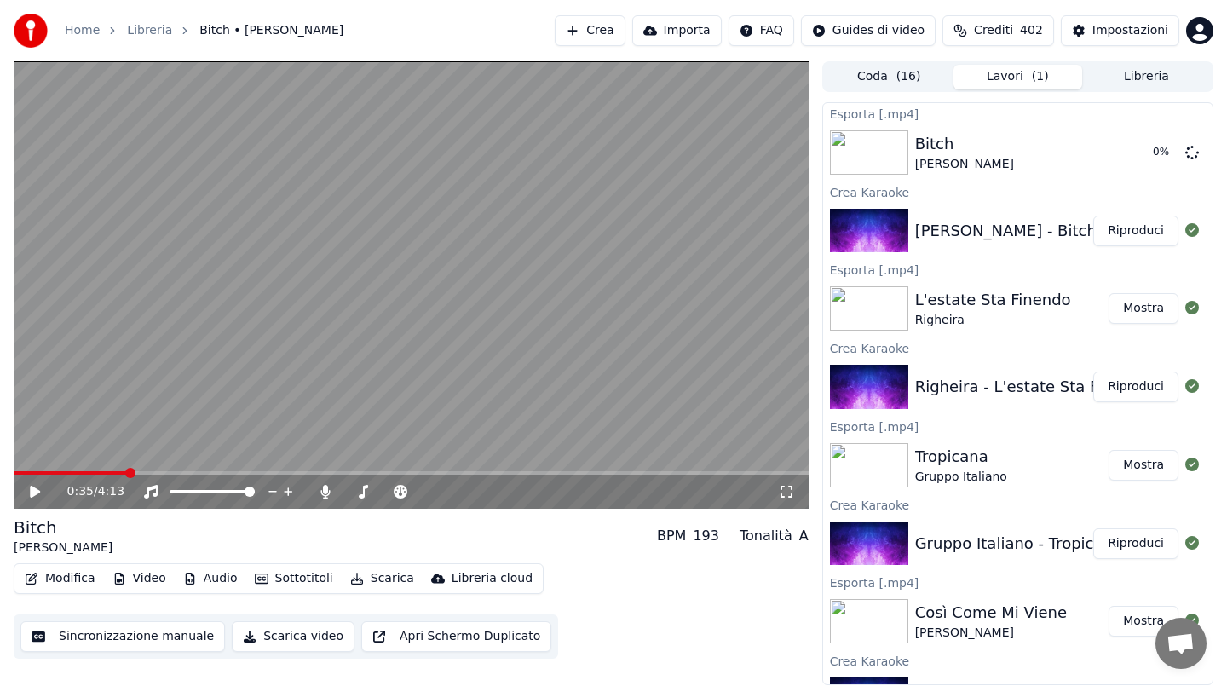
click at [609, 27] on button "Crea" at bounding box center [590, 30] width 70 height 31
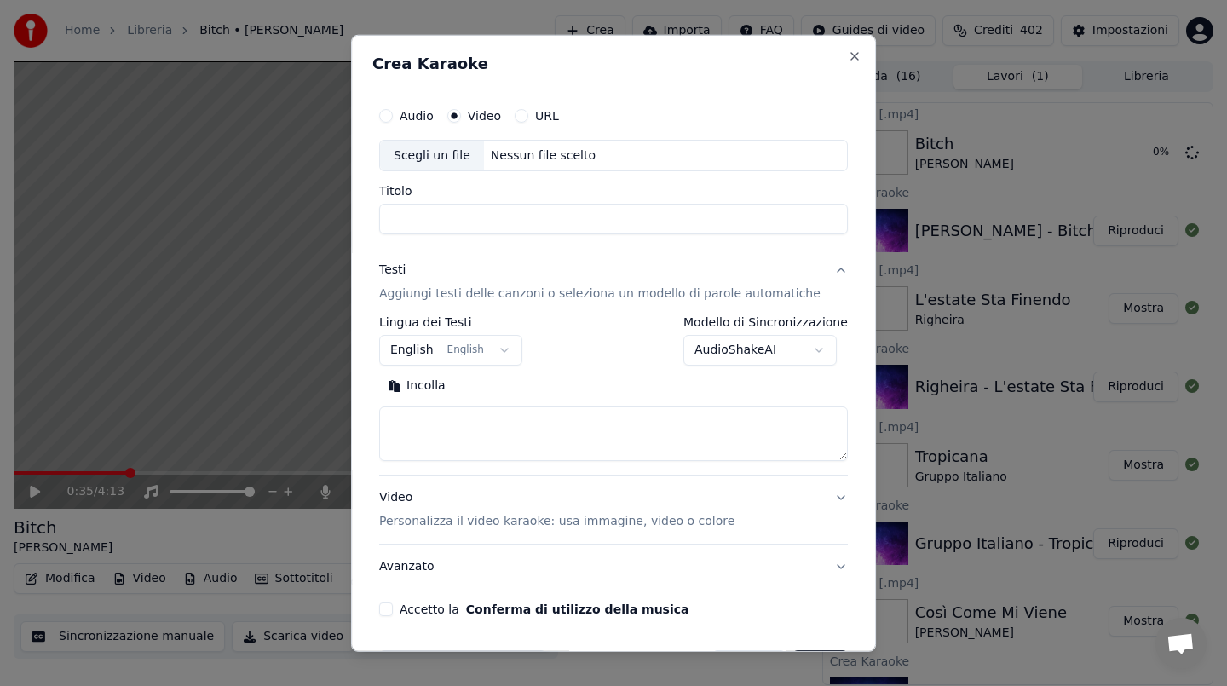
click at [536, 147] on div "Nessun file scelto" at bounding box center [543, 155] width 118 height 17
type input "**********"
drag, startPoint x: 610, startPoint y: 220, endPoint x: 136, endPoint y: 213, distance: 473.8
click at [136, 213] on body "Home Libreria Bitch • [PERSON_NAME] Crea Importa FAQ Guides di video Crediti 40…" at bounding box center [613, 343] width 1227 height 686
click at [427, 378] on button "Incolla" at bounding box center [416, 385] width 75 height 27
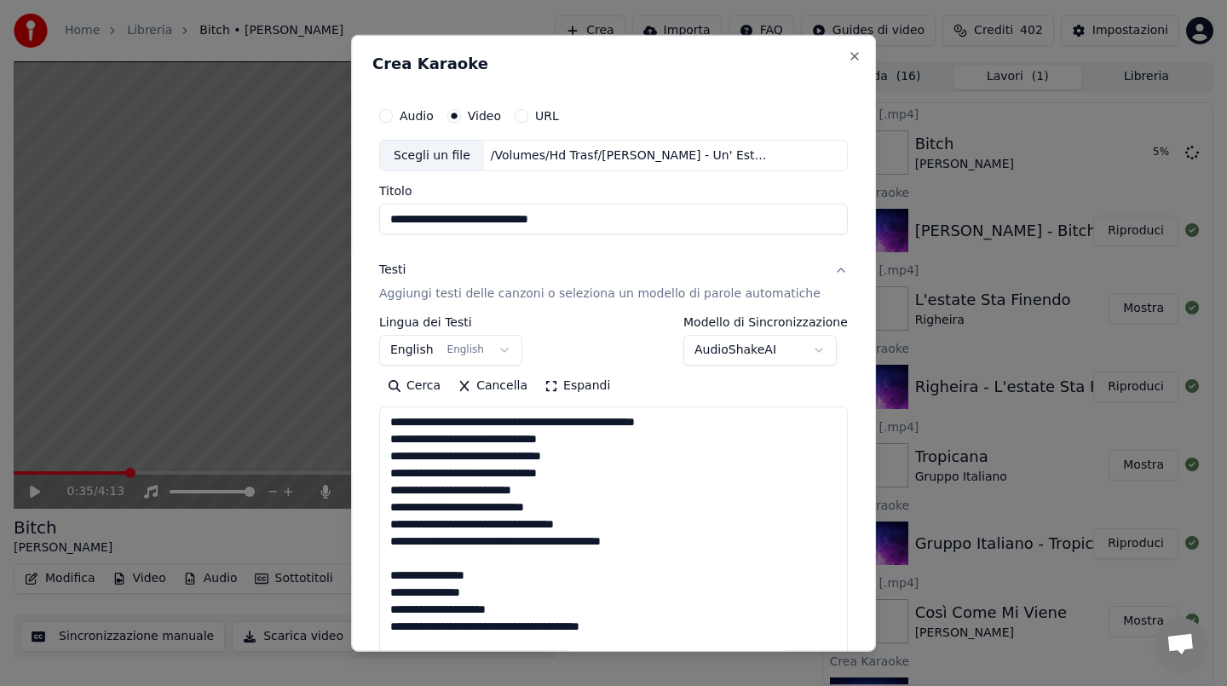
click at [433, 389] on button "Cerca" at bounding box center [414, 385] width 70 height 27
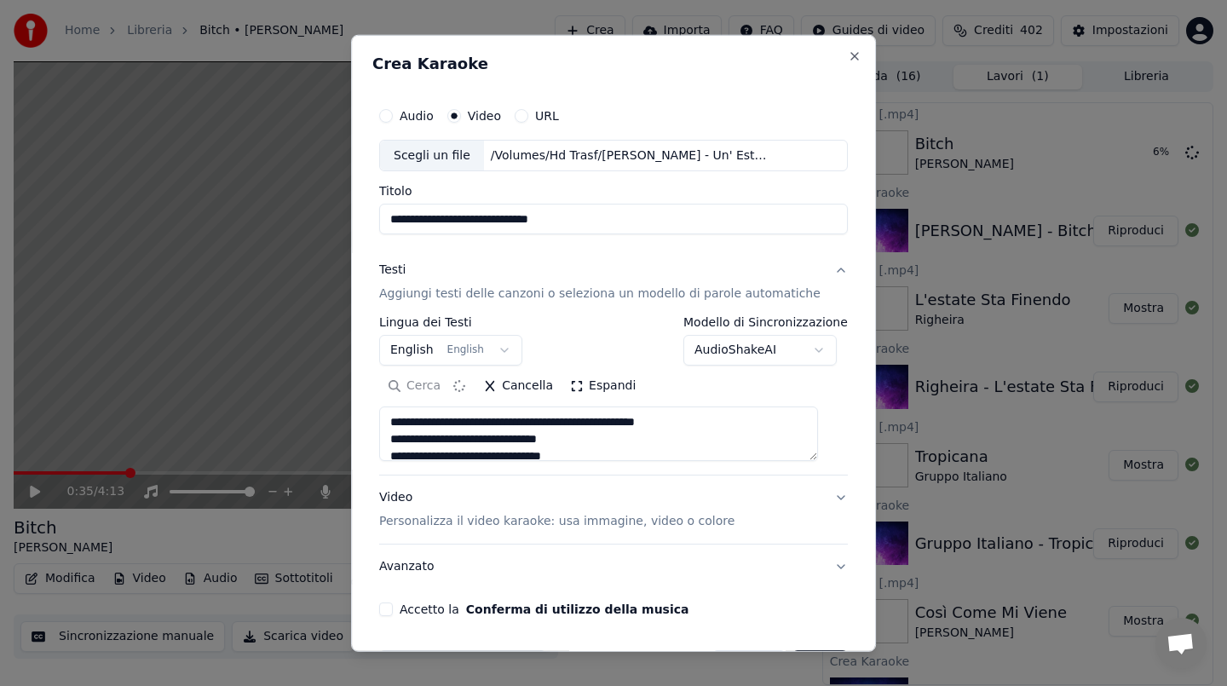
drag, startPoint x: 404, startPoint y: 435, endPoint x: 404, endPoint y: 400, distance: 35.8
click at [404, 400] on div "Cerca Cancella Espandi" at bounding box center [613, 416] width 469 height 89
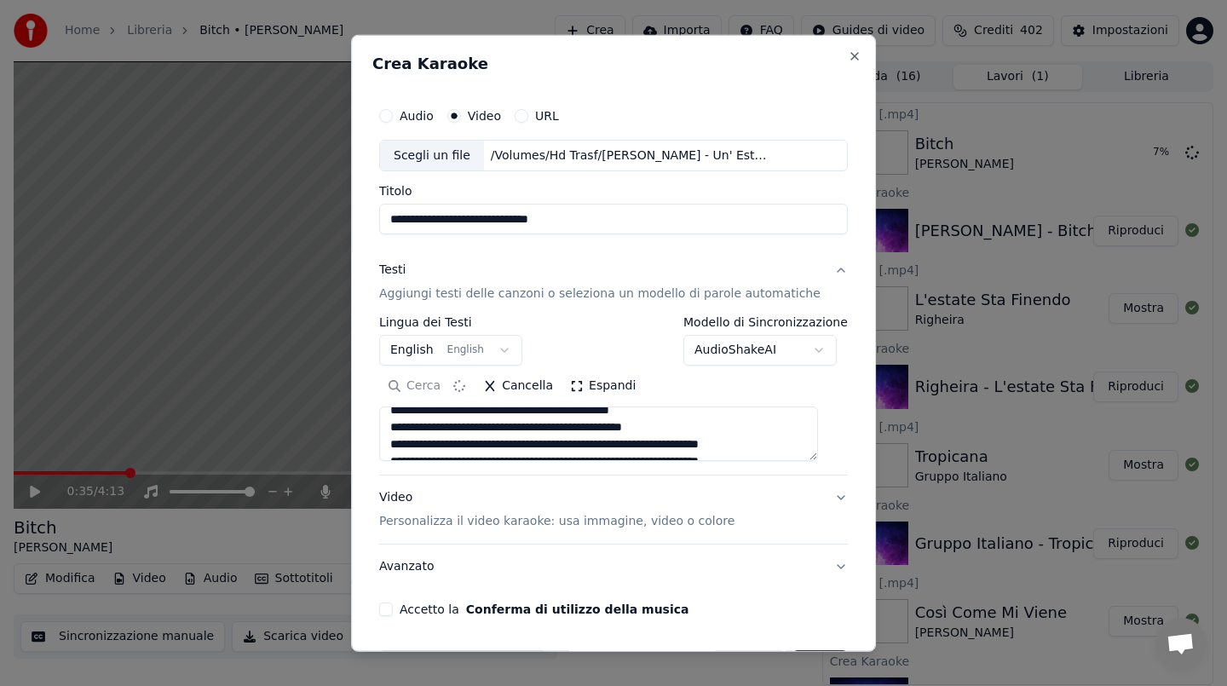
scroll to position [744, 0]
type textarea "**********"
click at [393, 608] on button "Accetto la Conferma di utilizzo della musica" at bounding box center [386, 609] width 14 height 14
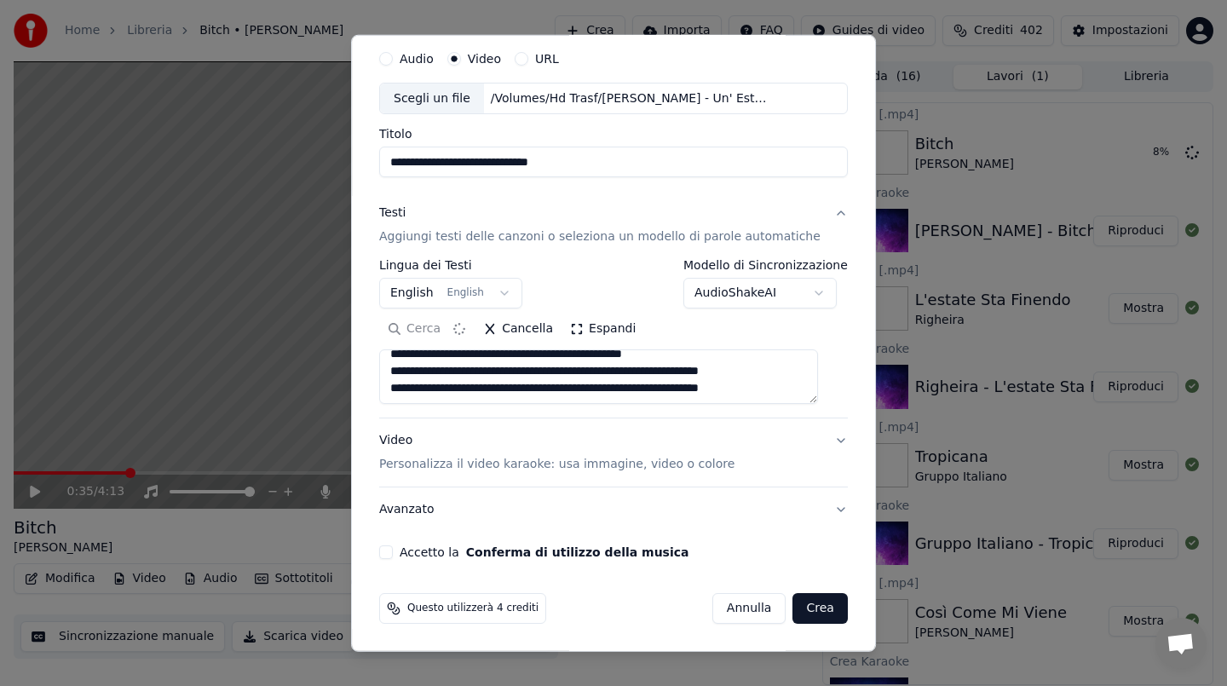
click at [395, 608] on circle at bounding box center [391, 605] width 7 height 7
click at [393, 553] on button "Accetto la Conferma di utilizzo della musica" at bounding box center [386, 552] width 14 height 14
click at [809, 604] on button "Crea" at bounding box center [820, 608] width 55 height 31
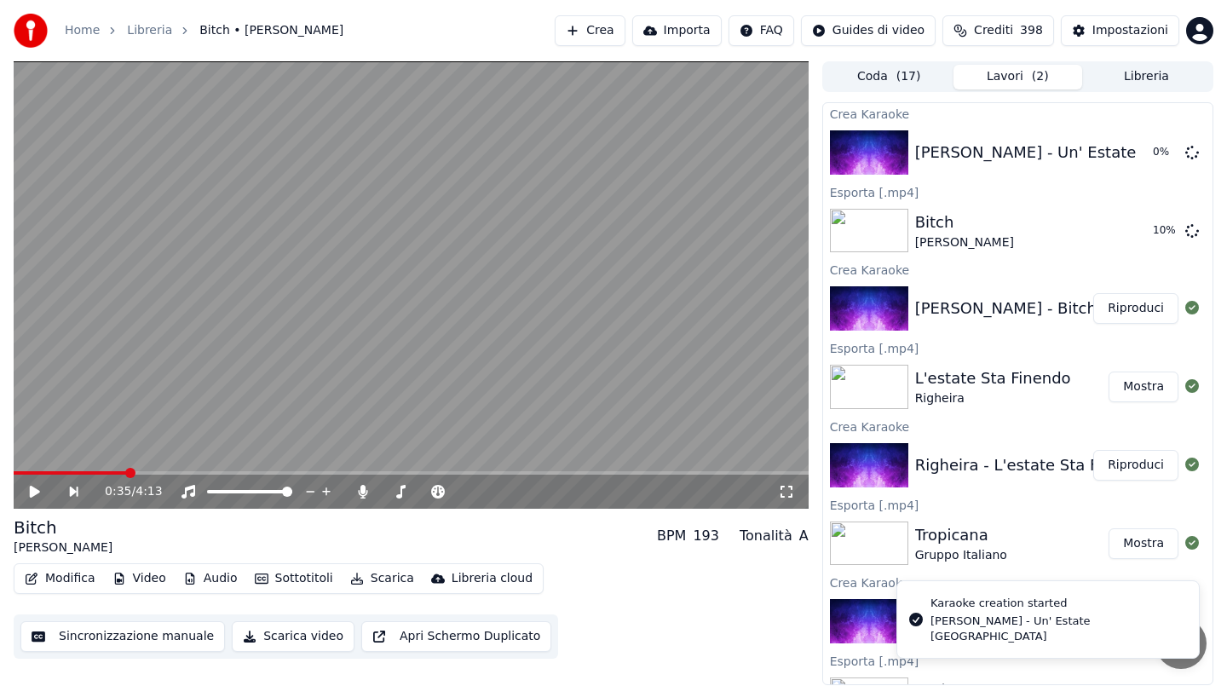
scroll to position [0, 0]
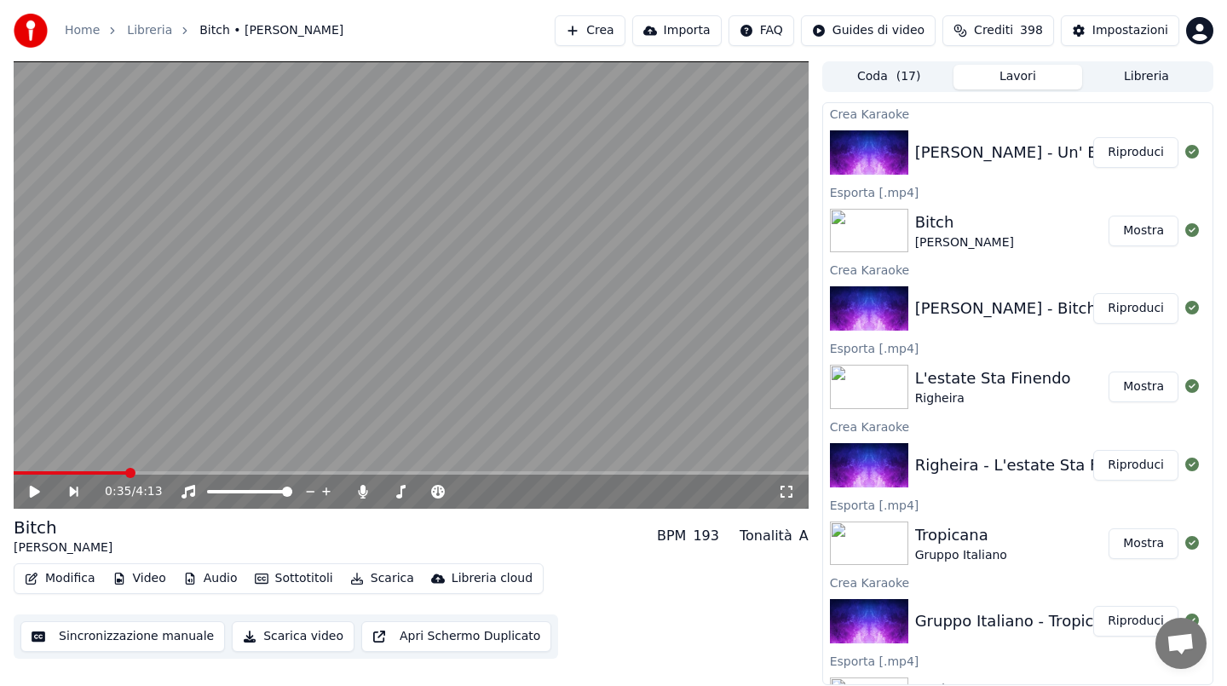
click at [1150, 160] on button "Riproduci" at bounding box center [1135, 152] width 85 height 31
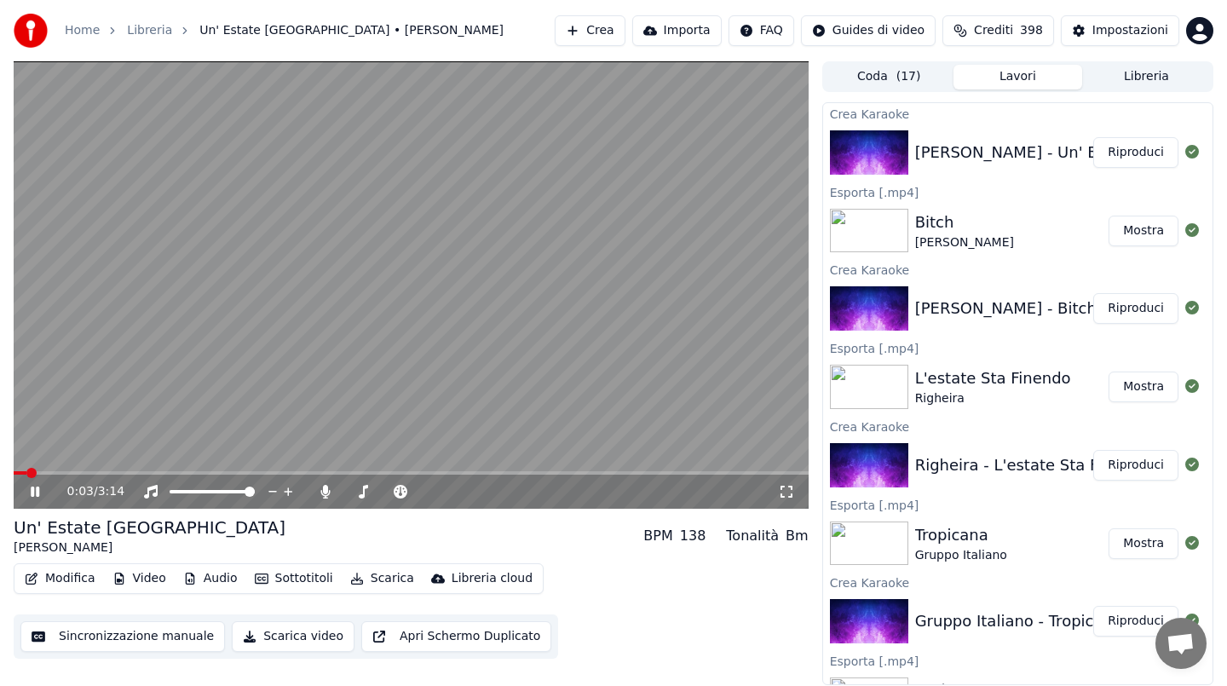
click at [90, 474] on span at bounding box center [411, 472] width 795 height 3
click at [320, 353] on video at bounding box center [411, 284] width 795 height 447
click at [377, 579] on button "Scarica" at bounding box center [382, 579] width 78 height 24
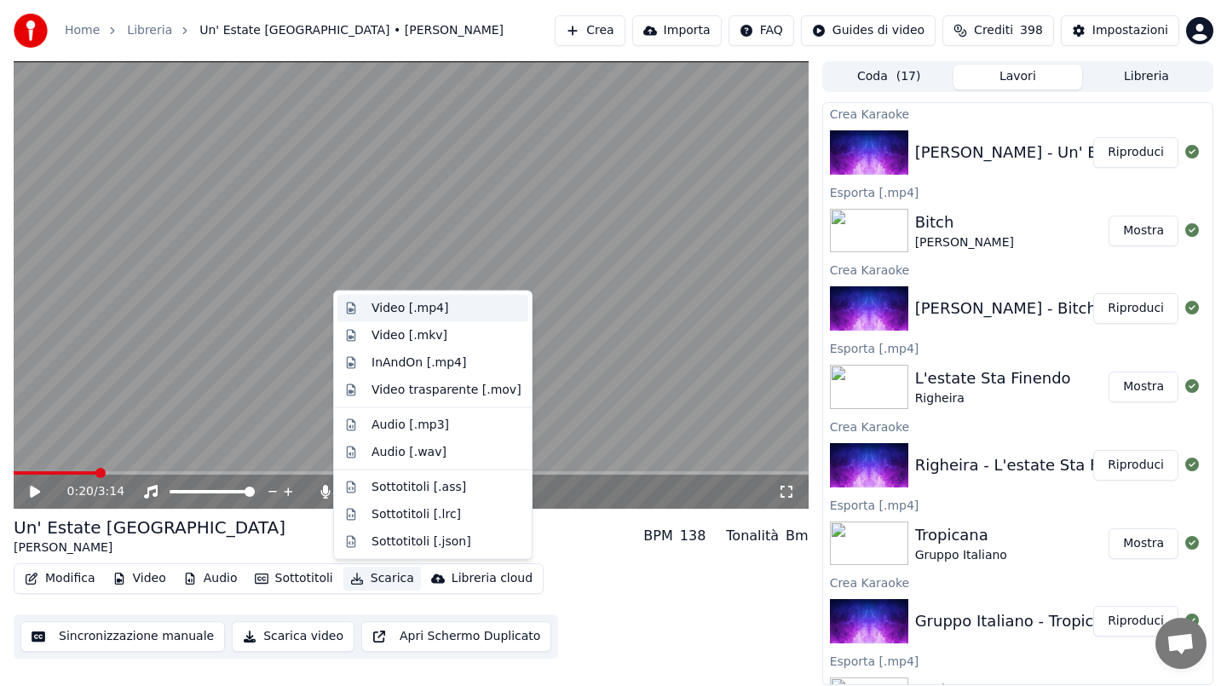
click at [403, 305] on div "Video [.mp4]" at bounding box center [410, 308] width 77 height 17
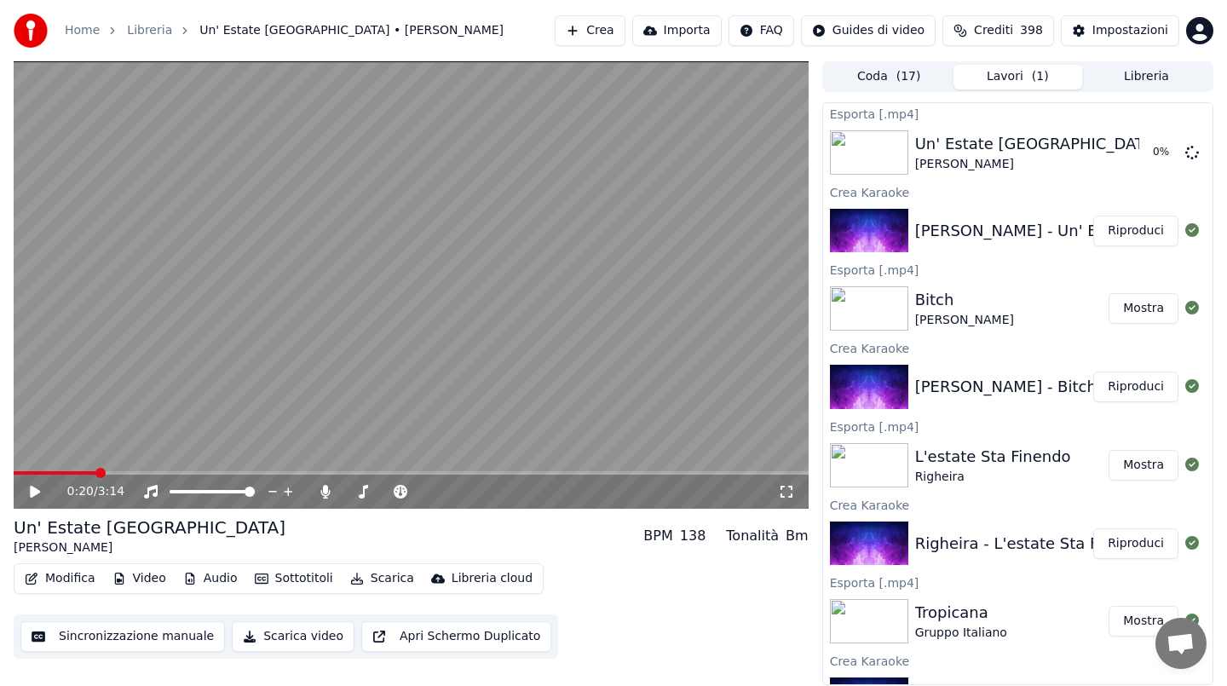
click at [615, 32] on button "Crea" at bounding box center [590, 30] width 70 height 31
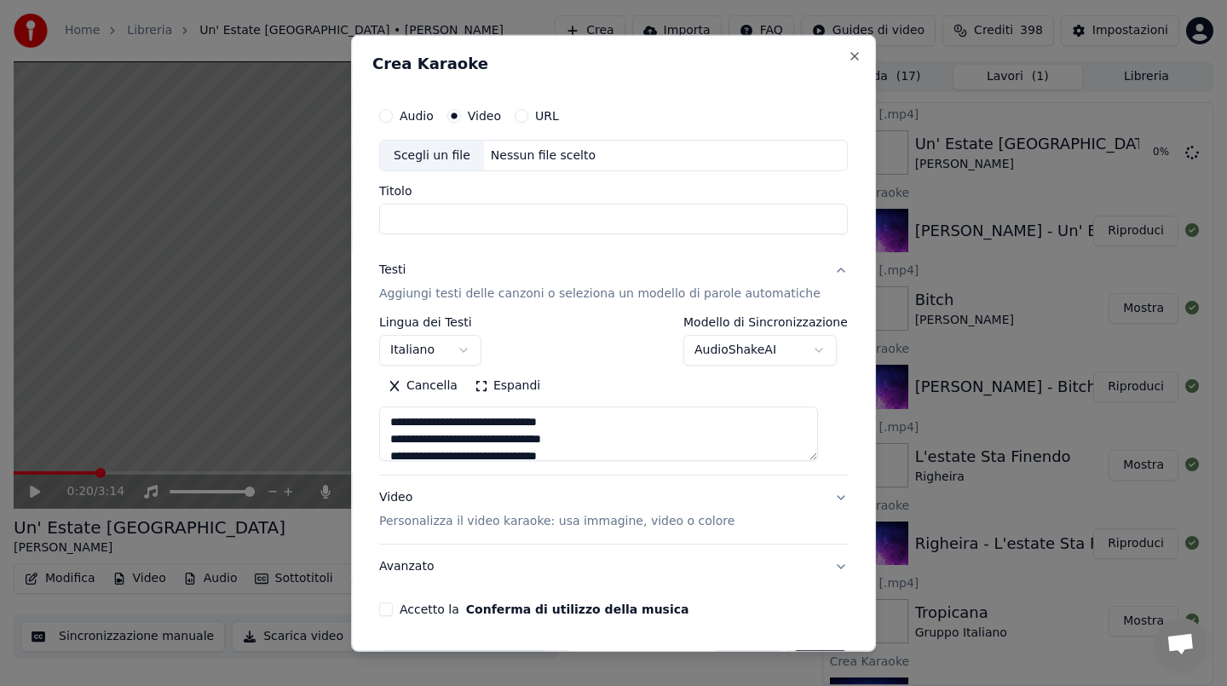
click at [546, 149] on div "Nessun file scelto" at bounding box center [543, 155] width 118 height 17
type input "**********"
click at [489, 225] on input "**********" at bounding box center [613, 219] width 469 height 31
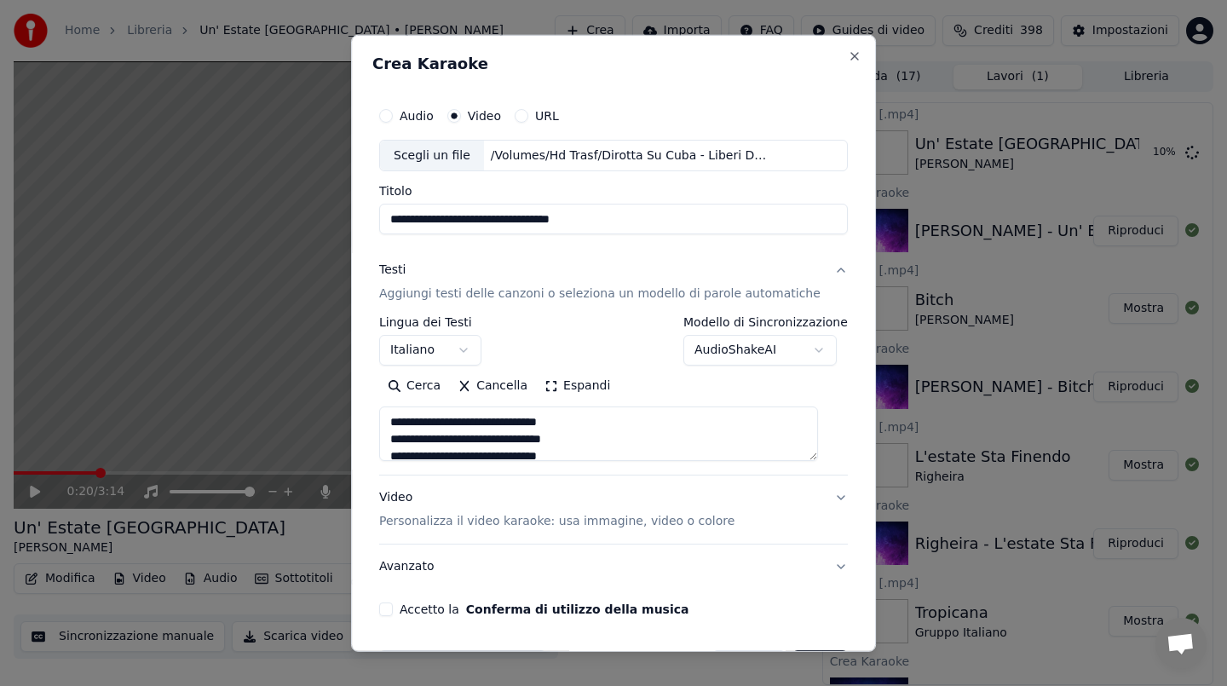
click at [480, 381] on button "Cancella" at bounding box center [492, 385] width 87 height 27
click at [441, 384] on button "Incolla" at bounding box center [416, 385] width 75 height 27
drag, startPoint x: 405, startPoint y: 435, endPoint x: 406, endPoint y: 409, distance: 26.5
click at [406, 409] on textarea "**********" at bounding box center [598, 433] width 439 height 55
type textarea "**********"
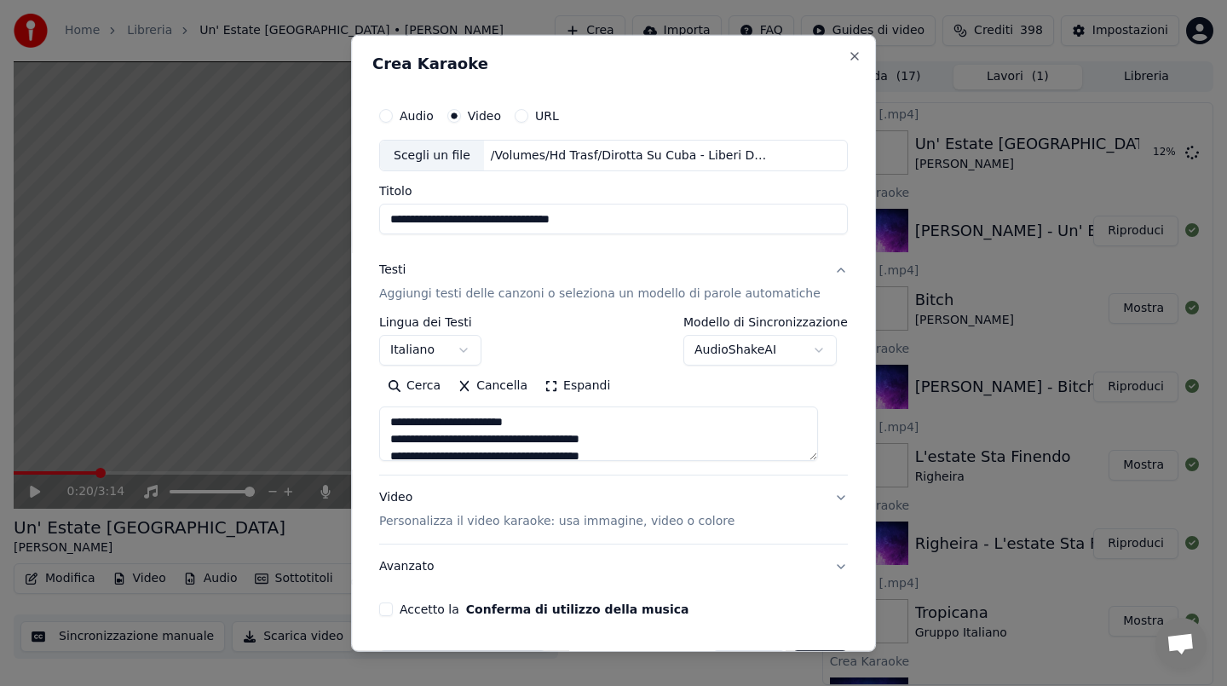
click at [393, 608] on button "Accetto la Conferma di utilizzo della musica" at bounding box center [386, 609] width 14 height 14
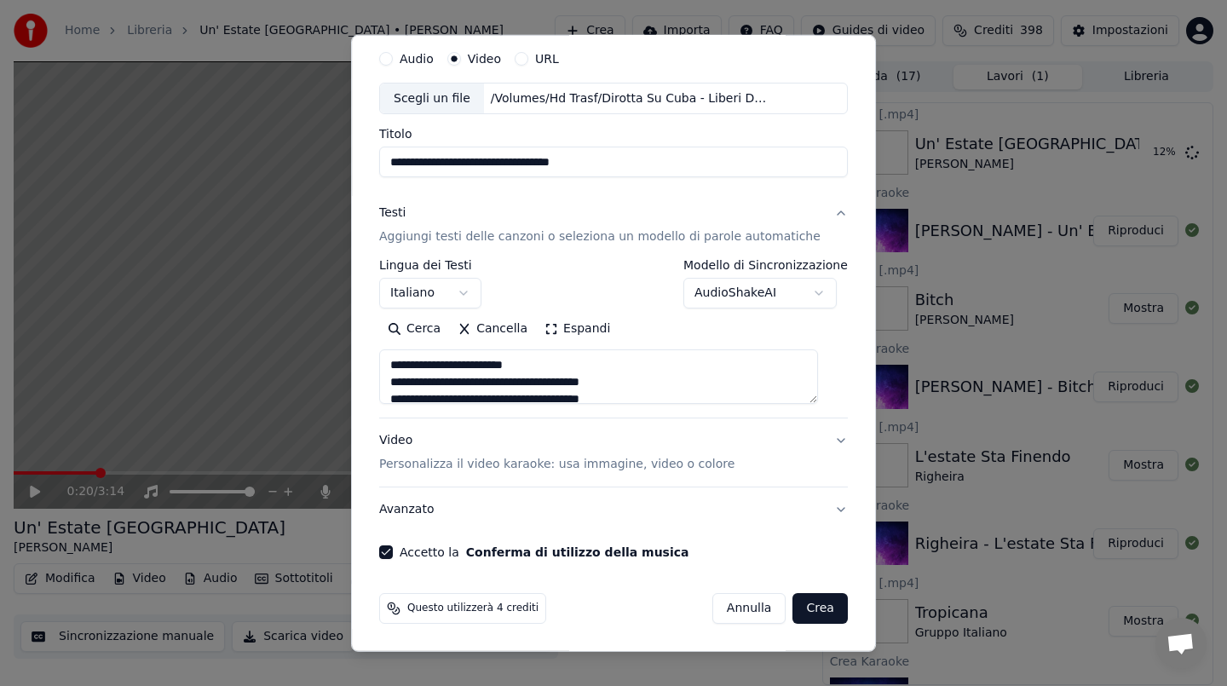
click at [803, 608] on button "Crea" at bounding box center [820, 608] width 55 height 31
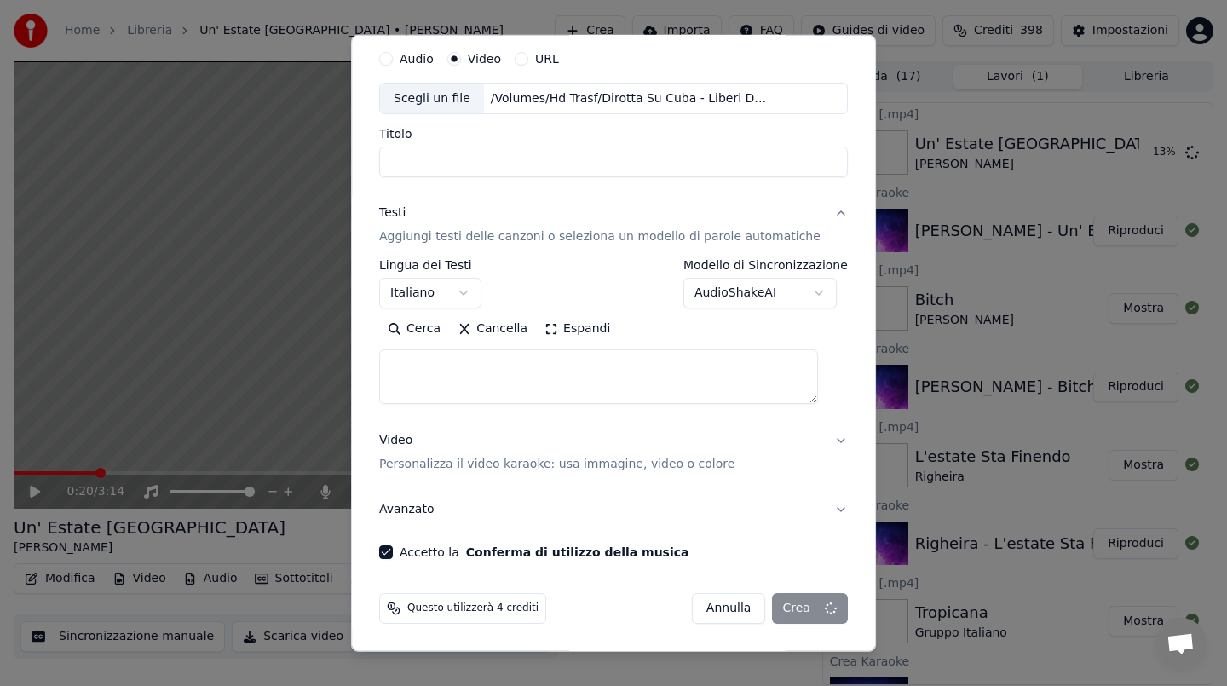
select select
